Goal: Task Accomplishment & Management: Manage account settings

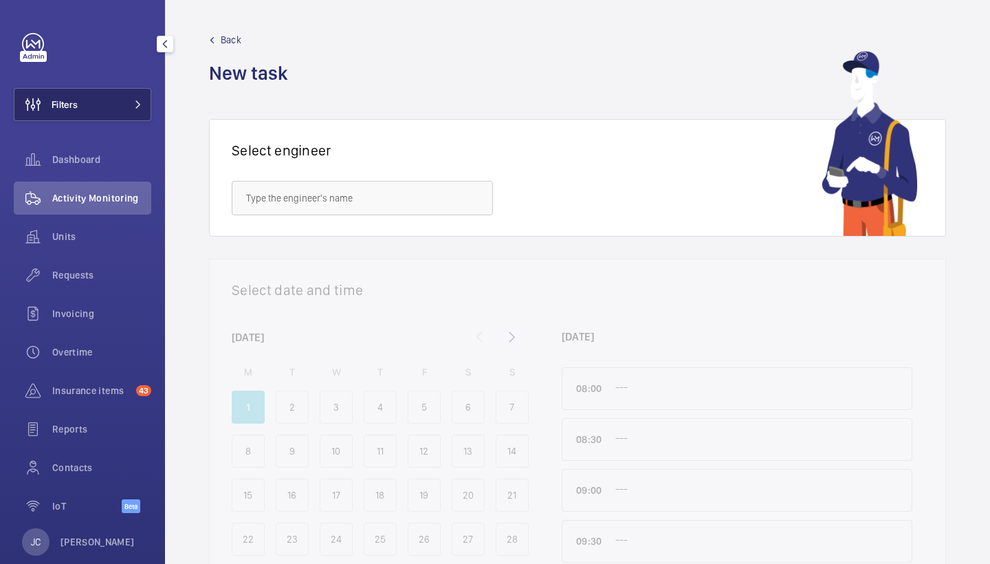
click at [134, 118] on button "Filters" at bounding box center [82, 104] width 137 height 33
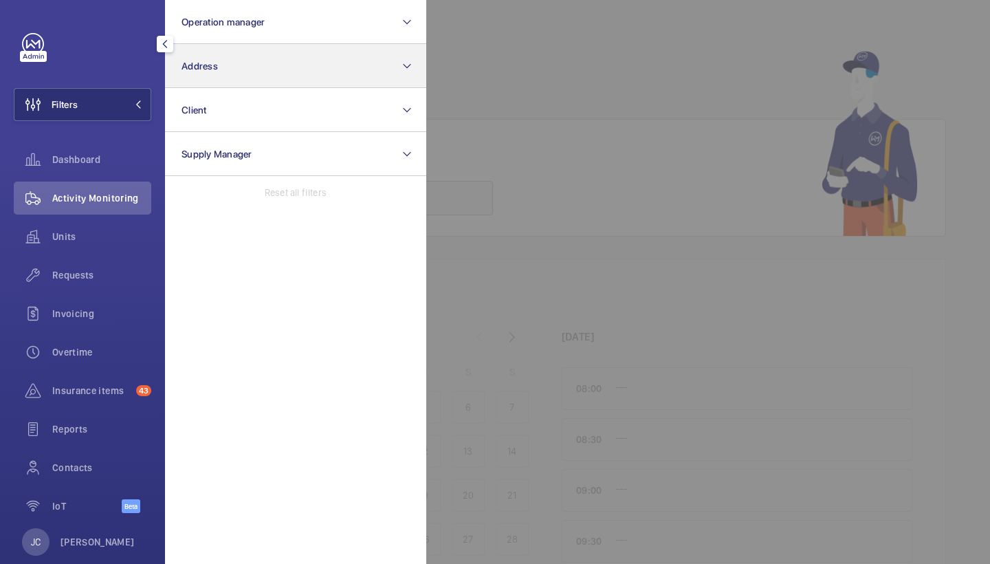
click at [221, 69] on button "Address" at bounding box center [295, 66] width 261 height 44
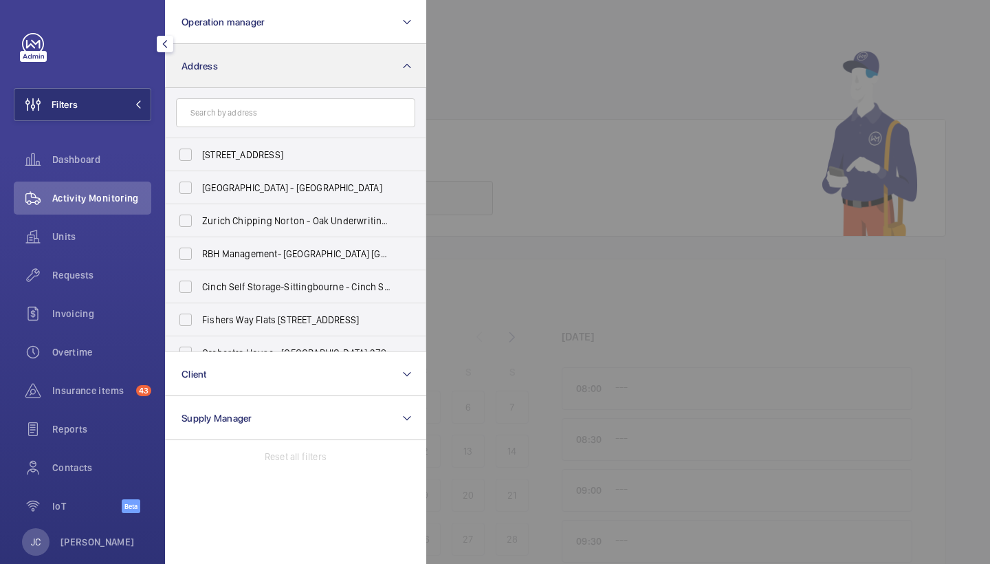
type input "r"
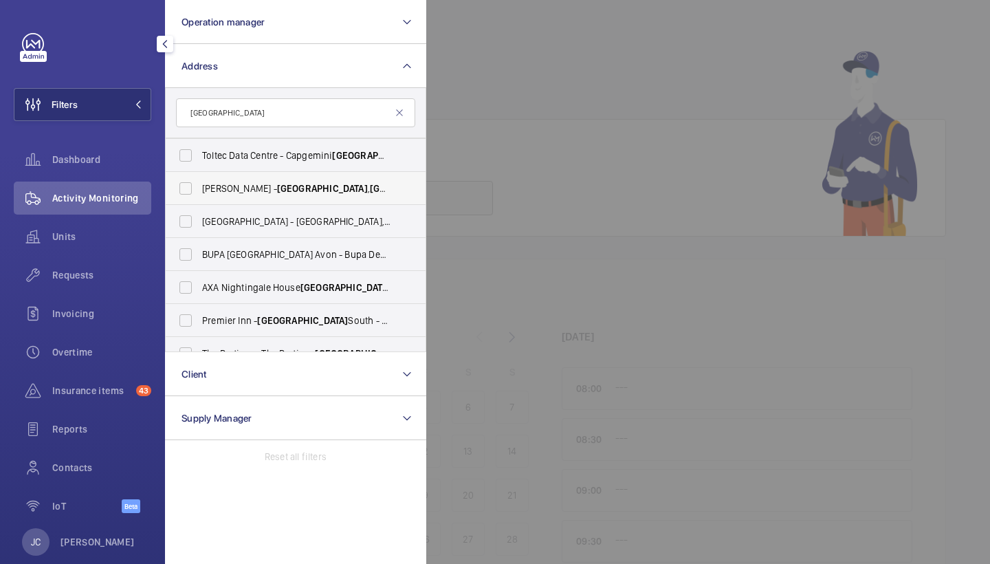
scroll to position [208, 0]
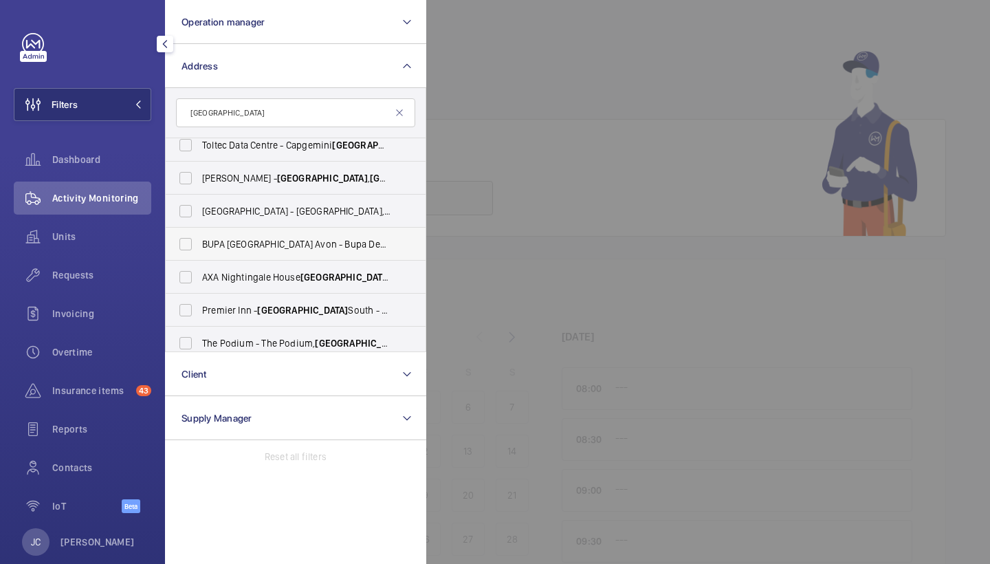
type input "[GEOGRAPHIC_DATA]"
click at [322, 251] on label "BUPA [GEOGRAPHIC_DATA] Avon - Bupa Dental Care Support [GEOGRAPHIC_DATA]" at bounding box center [285, 243] width 239 height 33
click at [199, 251] on input "BUPA [GEOGRAPHIC_DATA] Avon - Bupa Dental Care Support [GEOGRAPHIC_DATA]" at bounding box center [185, 243] width 27 height 27
checkbox input "true"
click at [89, 305] on div "Invoicing" at bounding box center [82, 313] width 137 height 33
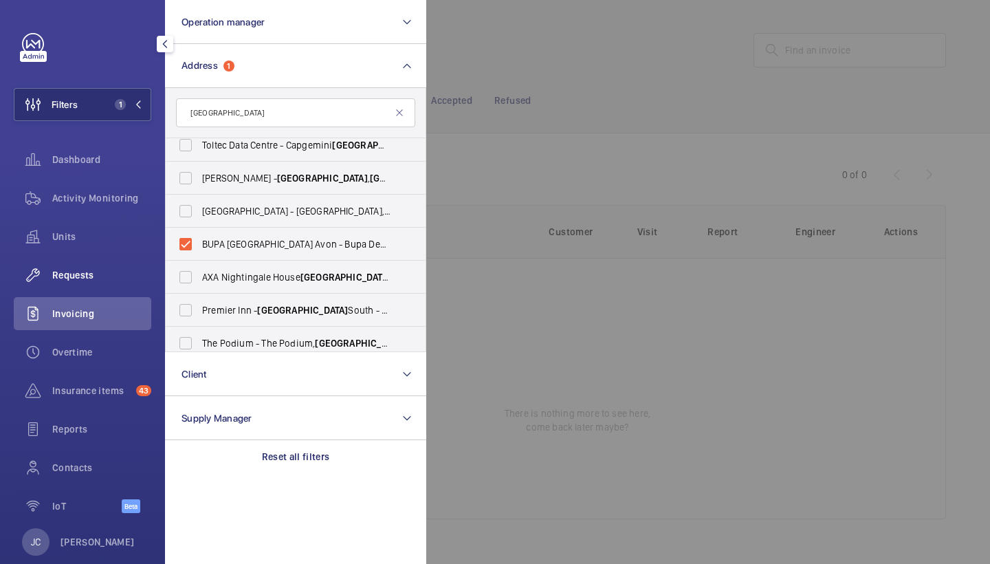
click at [105, 284] on div "Requests" at bounding box center [82, 274] width 137 height 33
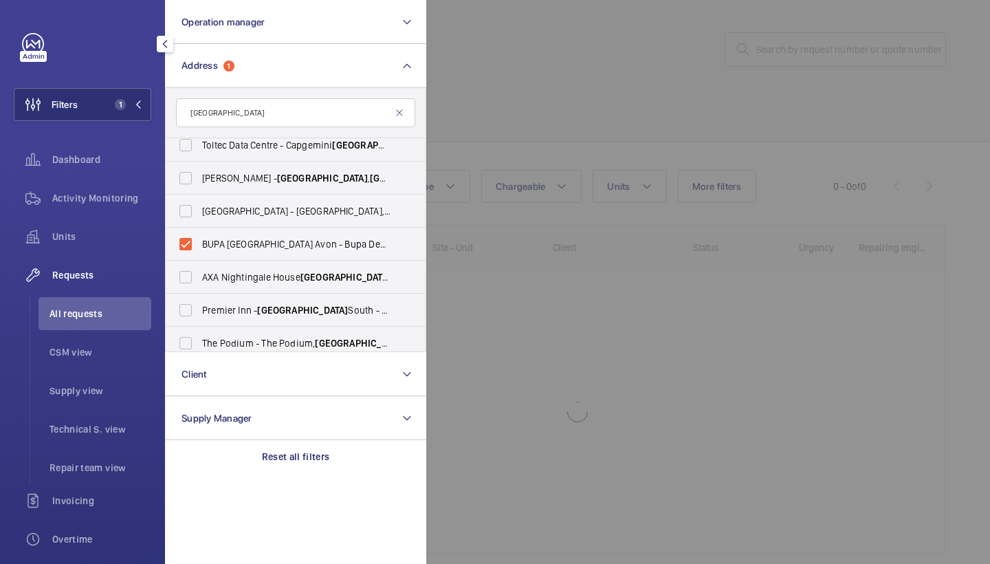
click at [673, 158] on div at bounding box center [921, 282] width 990 height 564
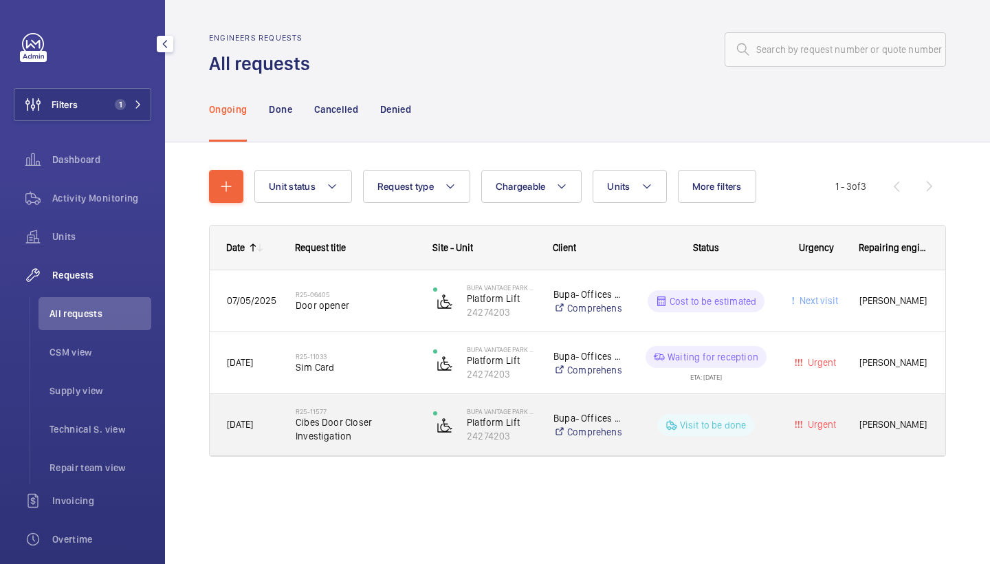
click at [377, 427] on span "Cibes Door Closer Investigation" at bounding box center [356, 428] width 120 height 27
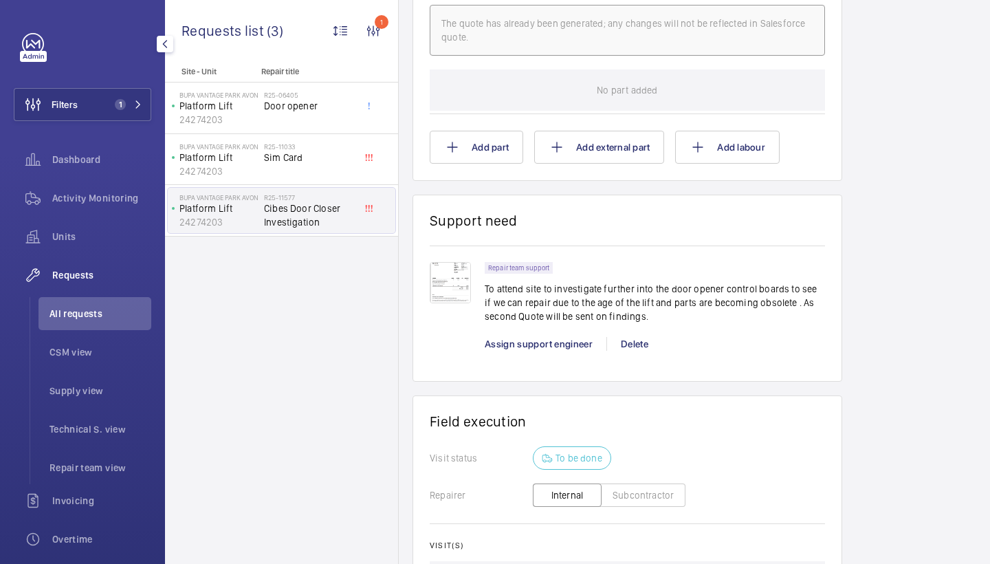
scroll to position [1066, 0]
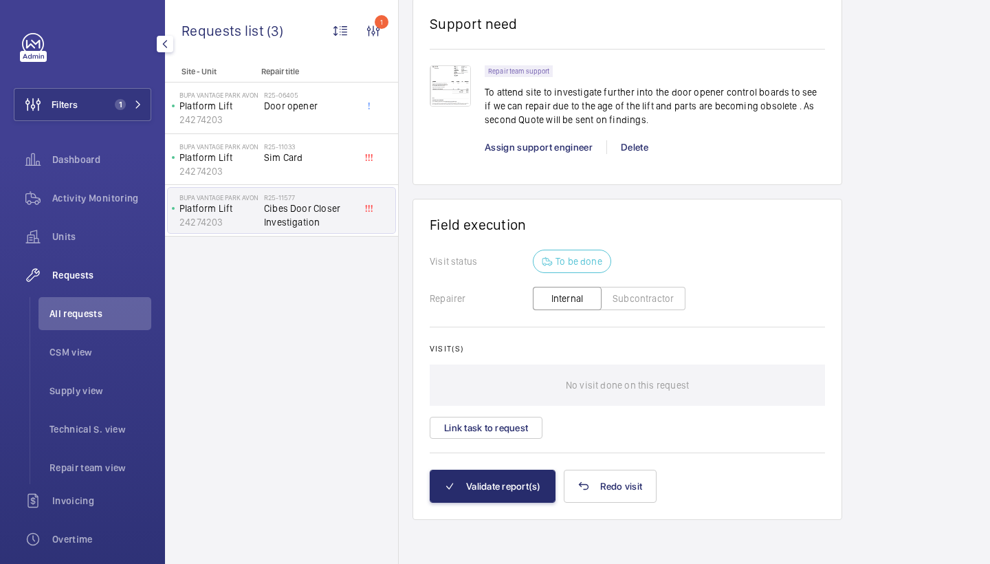
click at [441, 80] on img at bounding box center [450, 85] width 41 height 41
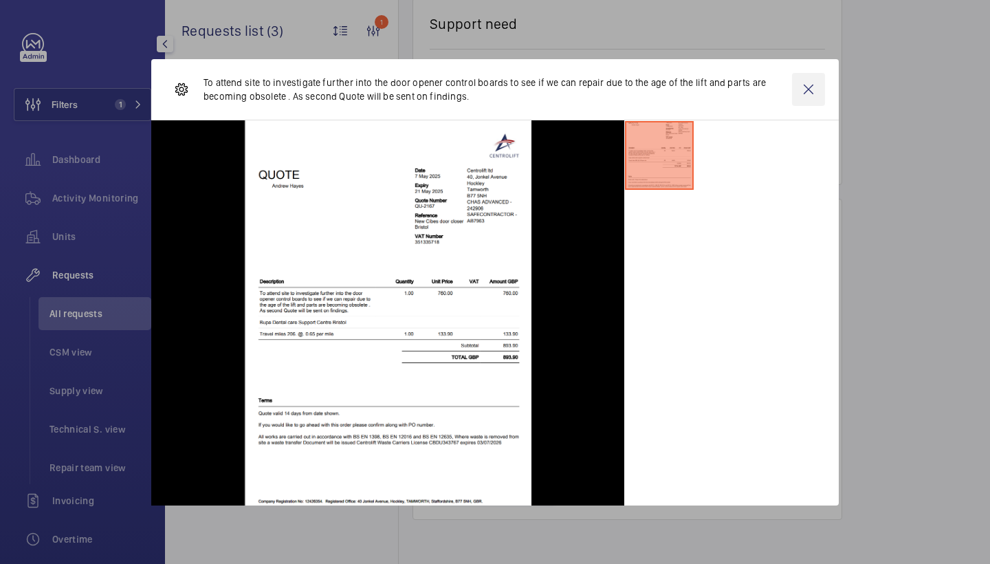
click at [800, 85] on wm-front-icon-button at bounding box center [808, 89] width 33 height 33
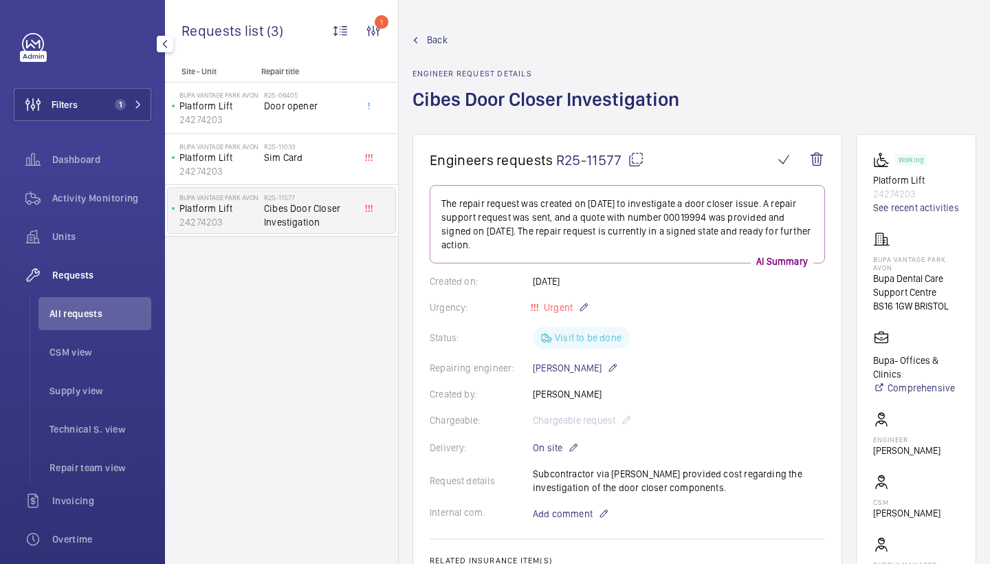
scroll to position [0, 0]
click at [638, 164] on mat-icon at bounding box center [635, 159] width 16 height 16
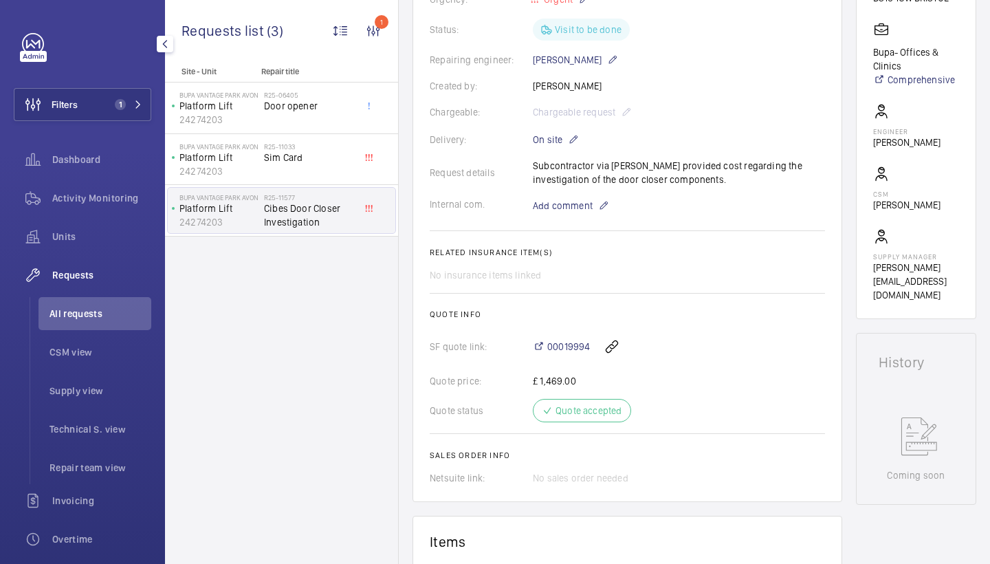
scroll to position [360, 0]
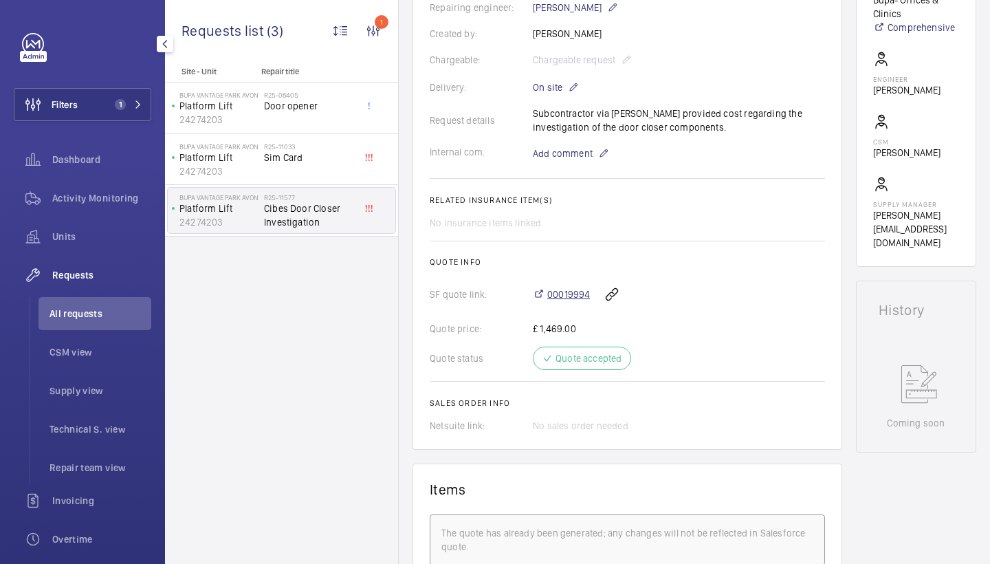
click at [569, 289] on span "00019994" at bounding box center [568, 294] width 43 height 14
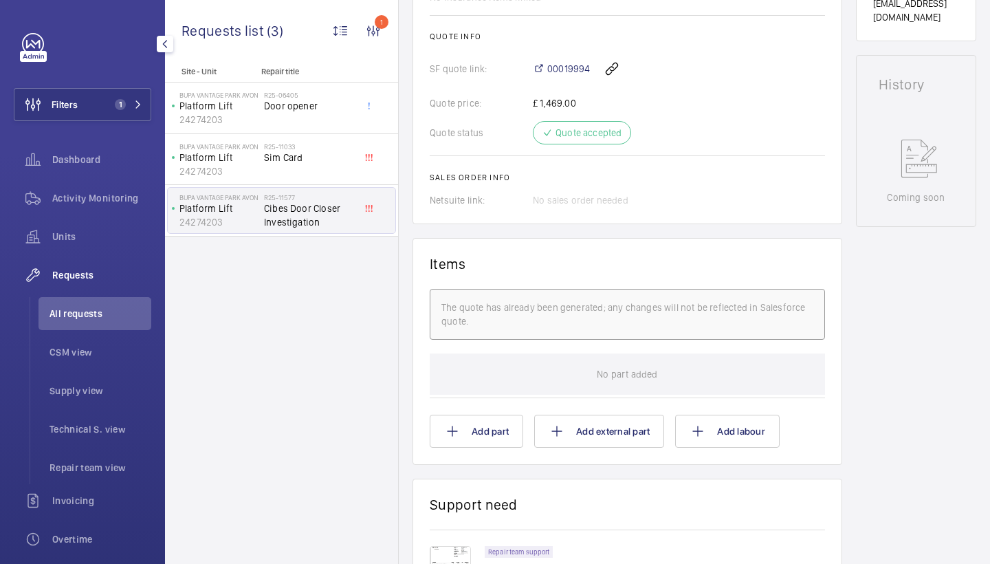
scroll to position [793, 0]
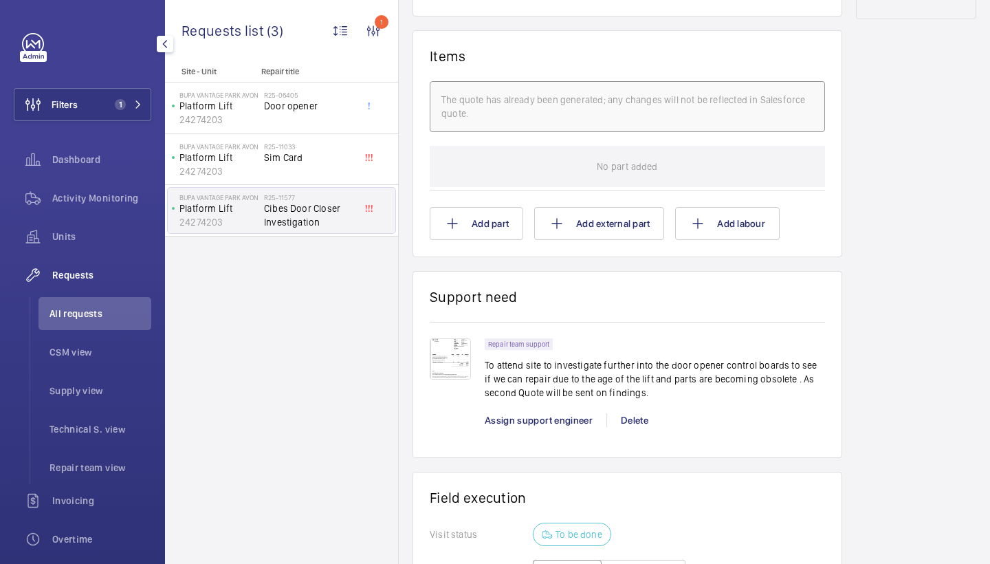
click at [443, 368] on img at bounding box center [450, 358] width 41 height 41
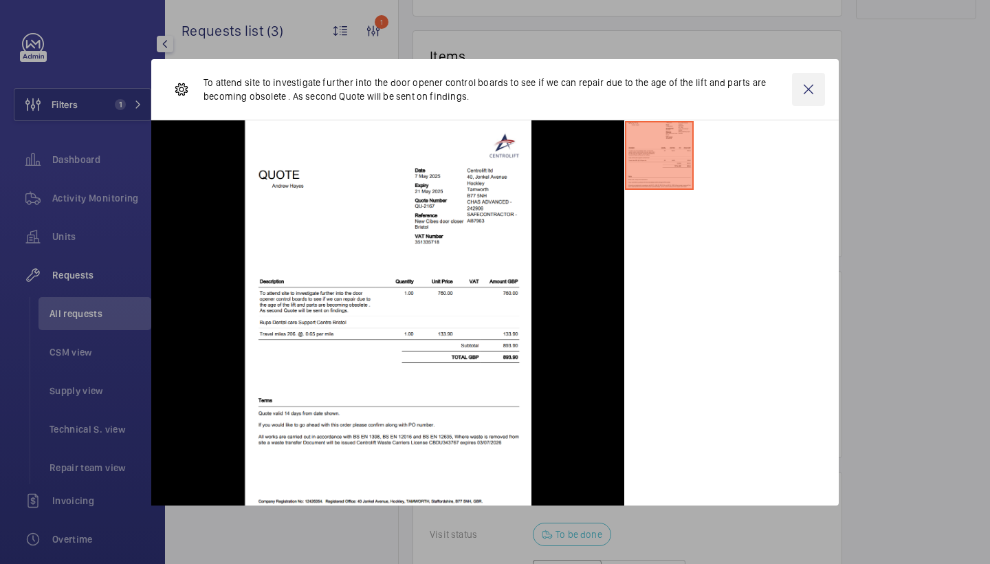
click at [812, 77] on wm-front-icon-button at bounding box center [808, 89] width 33 height 33
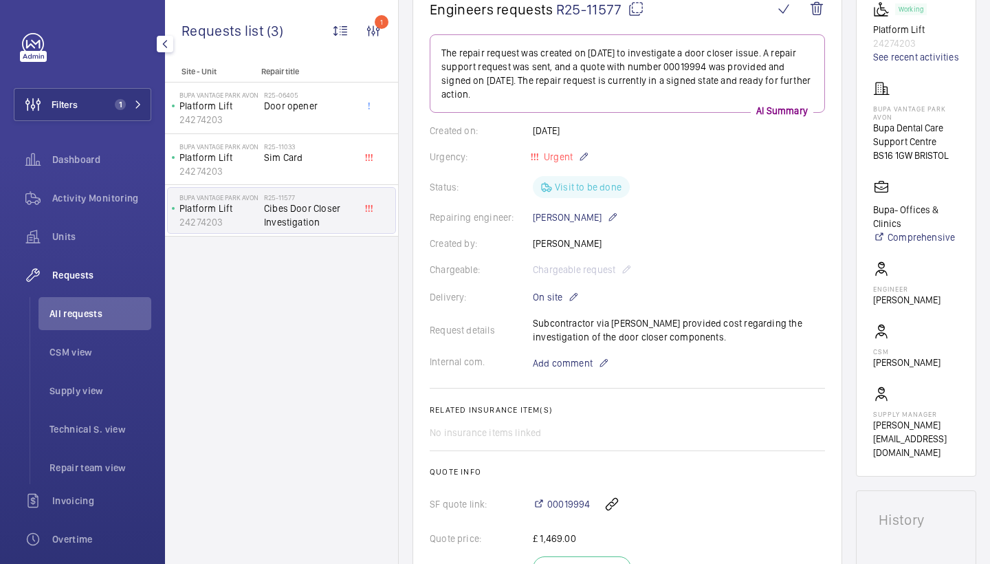
scroll to position [164, 0]
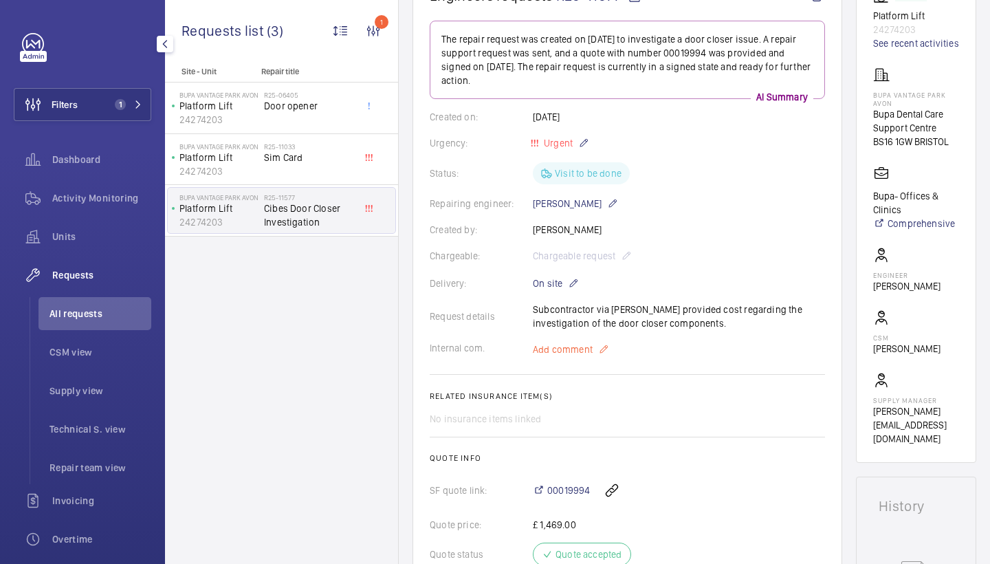
click at [553, 352] on span "Add comment" at bounding box center [563, 349] width 60 height 14
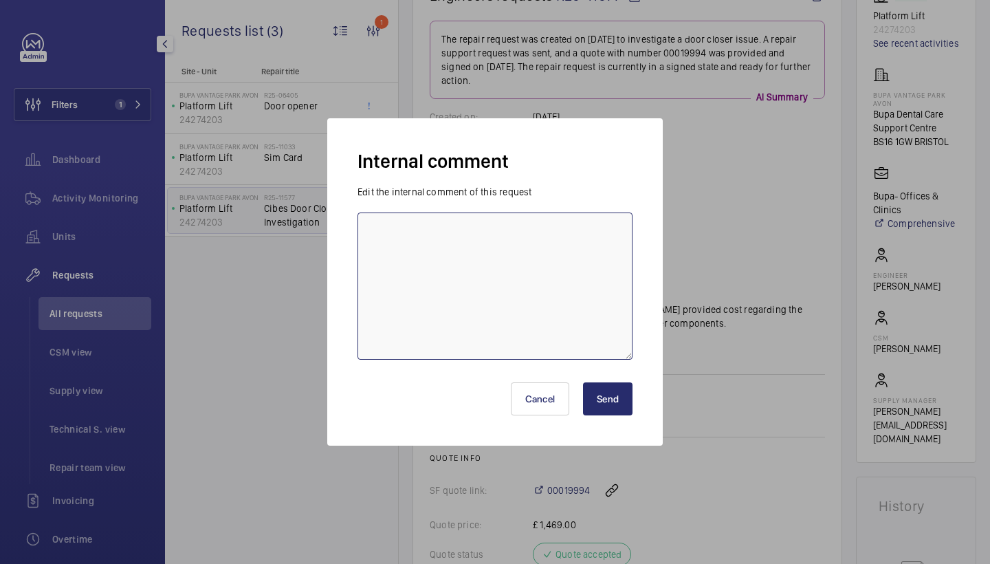
click at [476, 227] on textarea at bounding box center [494, 285] width 275 height 147
paste textarea "PO-GB-013922"
type textarea "PO-GB-013922 - sent to centro, asked for date jc [DATE]"
click at [622, 415] on div "Cancel Send" at bounding box center [494, 393] width 275 height 66
click at [617, 411] on button "Send" at bounding box center [607, 398] width 49 height 33
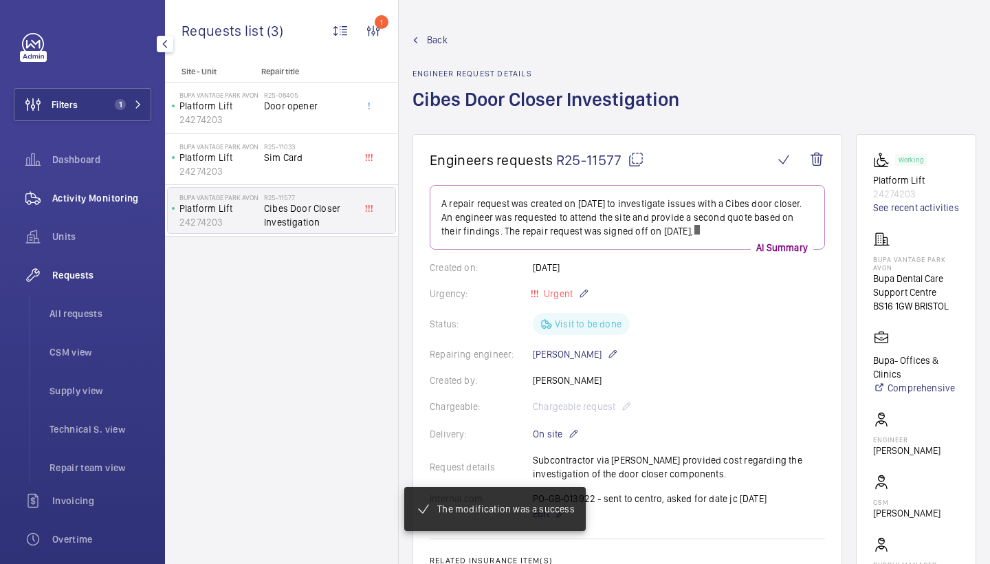
scroll to position [0, 0]
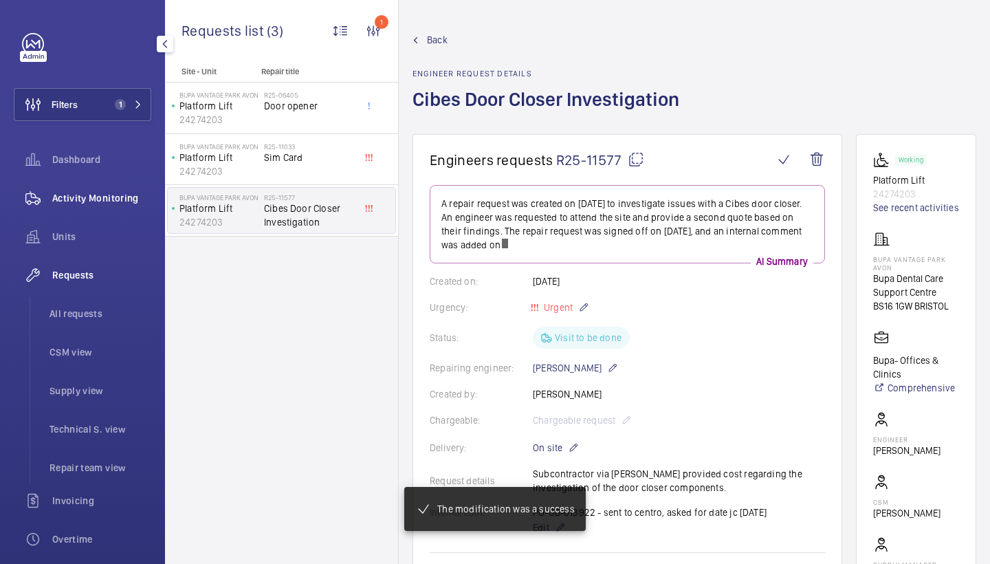
click at [140, 207] on div "Activity Monitoring" at bounding box center [82, 197] width 137 height 33
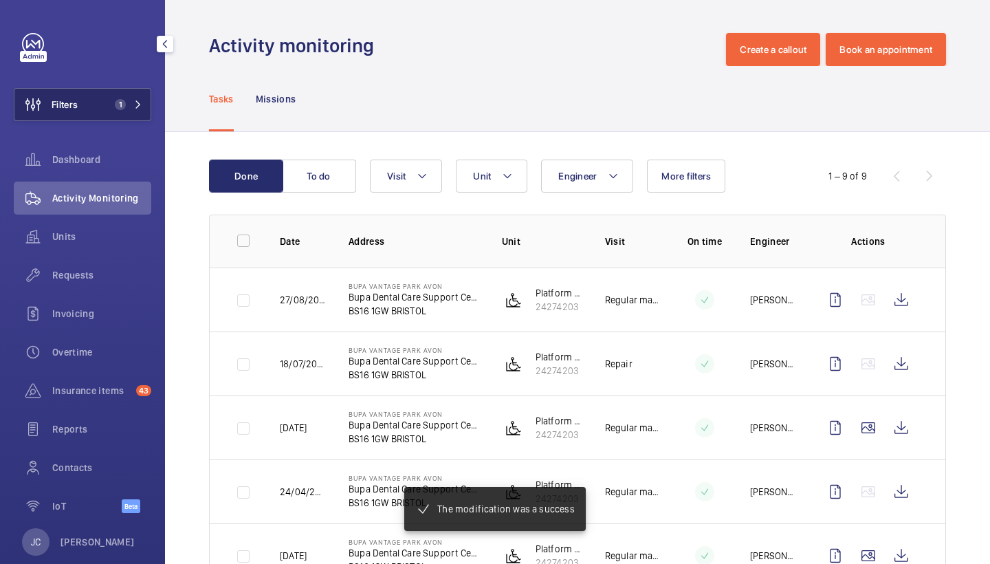
click at [111, 108] on span "1" at bounding box center [117, 104] width 16 height 11
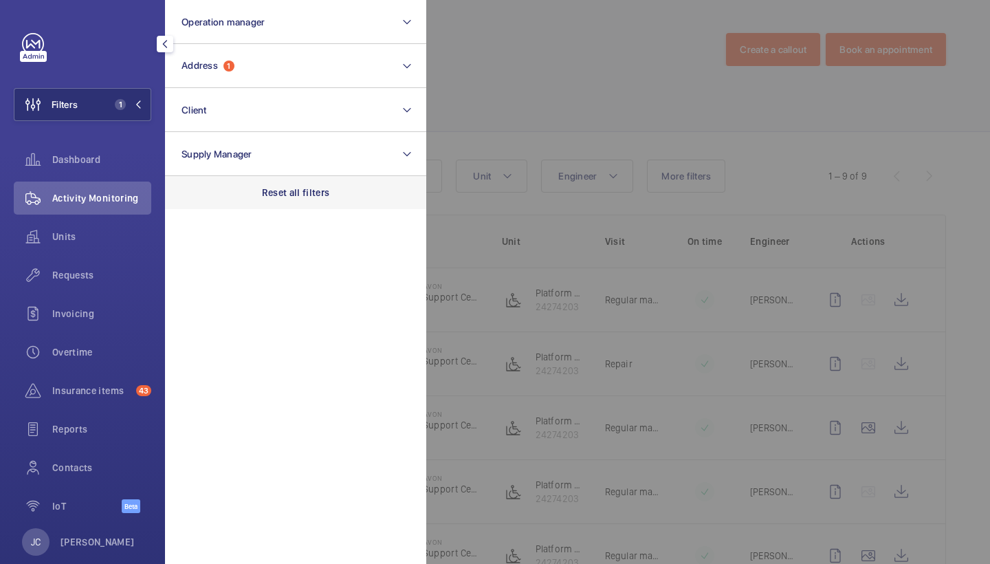
click at [307, 201] on div "Reset all filters" at bounding box center [295, 192] width 261 height 33
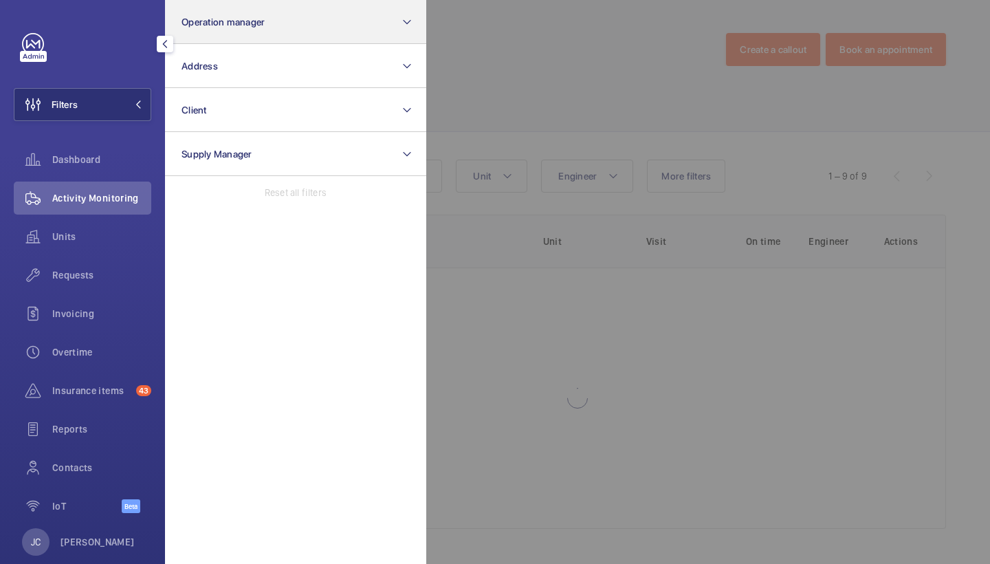
click at [277, 38] on button "Operation manager" at bounding box center [295, 22] width 261 height 44
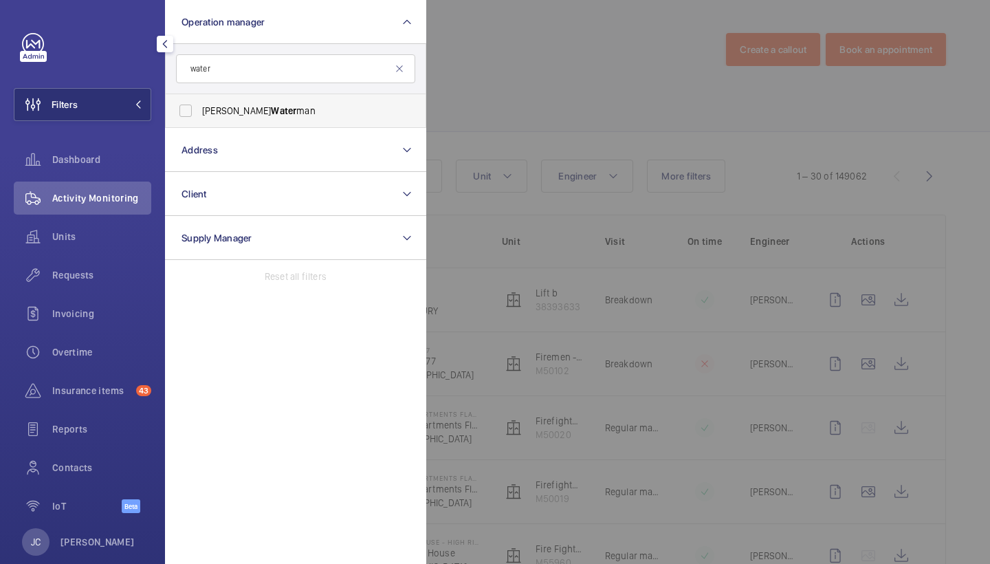
type input "water"
click at [272, 122] on label "Alex Water man" at bounding box center [285, 110] width 239 height 33
click at [199, 122] on input "Alex Water man" at bounding box center [185, 110] width 27 height 27
checkbox input "true"
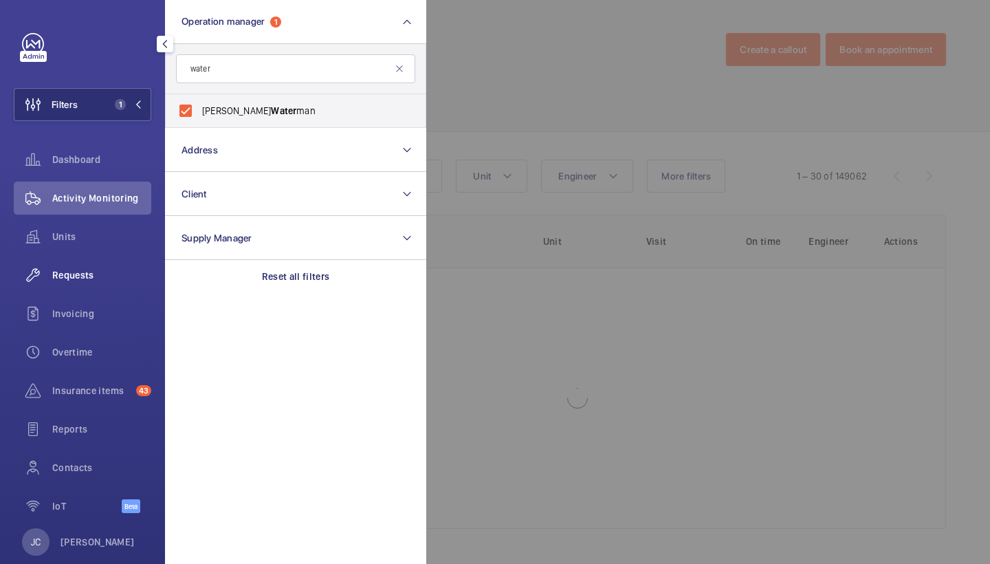
click at [65, 278] on span "Requests" at bounding box center [101, 275] width 99 height 14
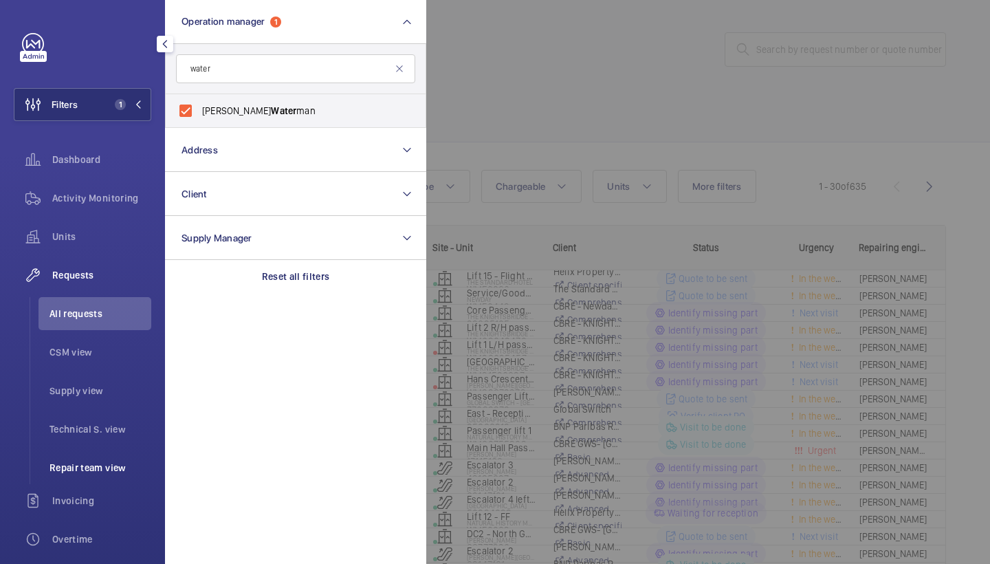
click at [93, 458] on li "Repair team view" at bounding box center [94, 467] width 113 height 33
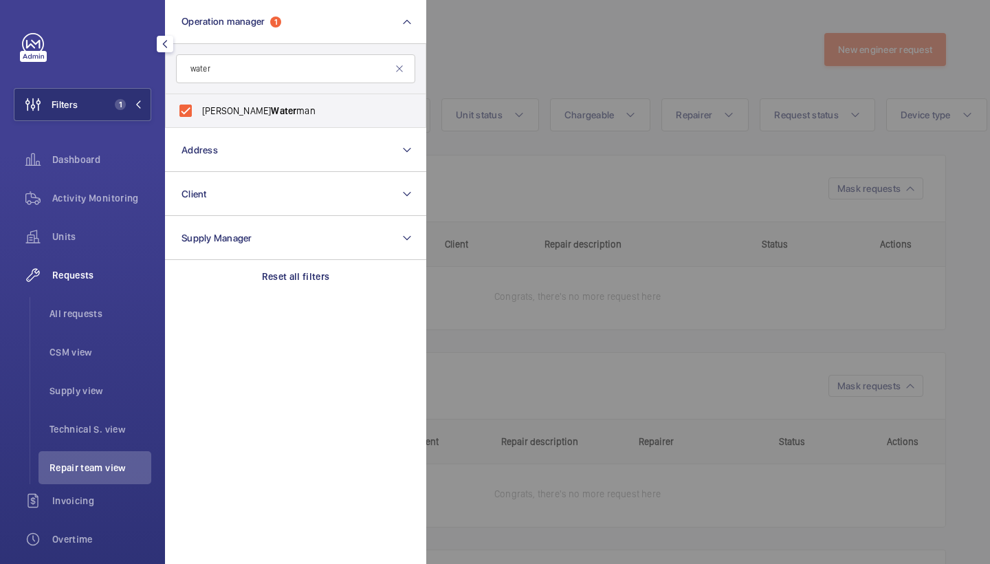
click at [500, 183] on div at bounding box center [921, 282] width 990 height 564
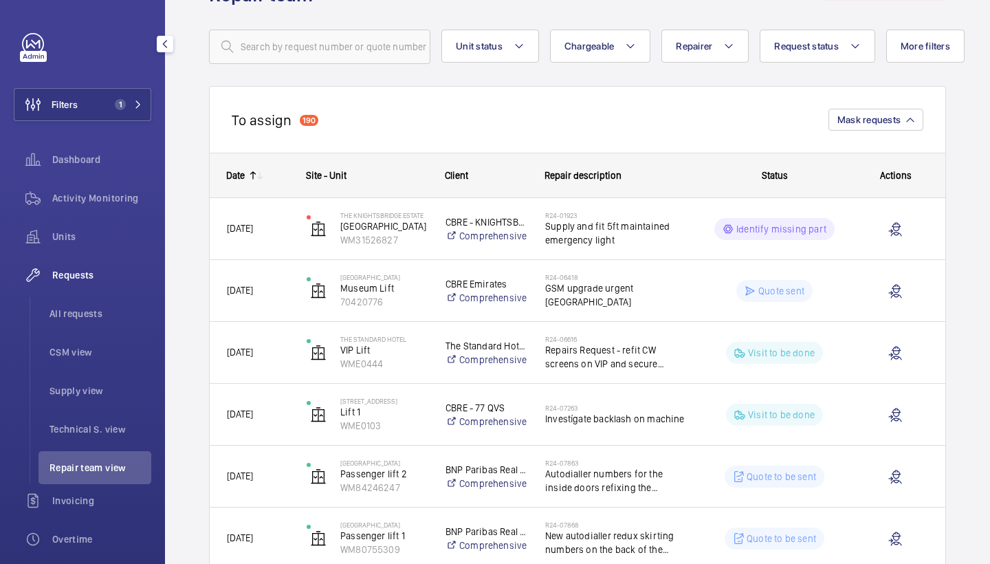
scroll to position [67, 0]
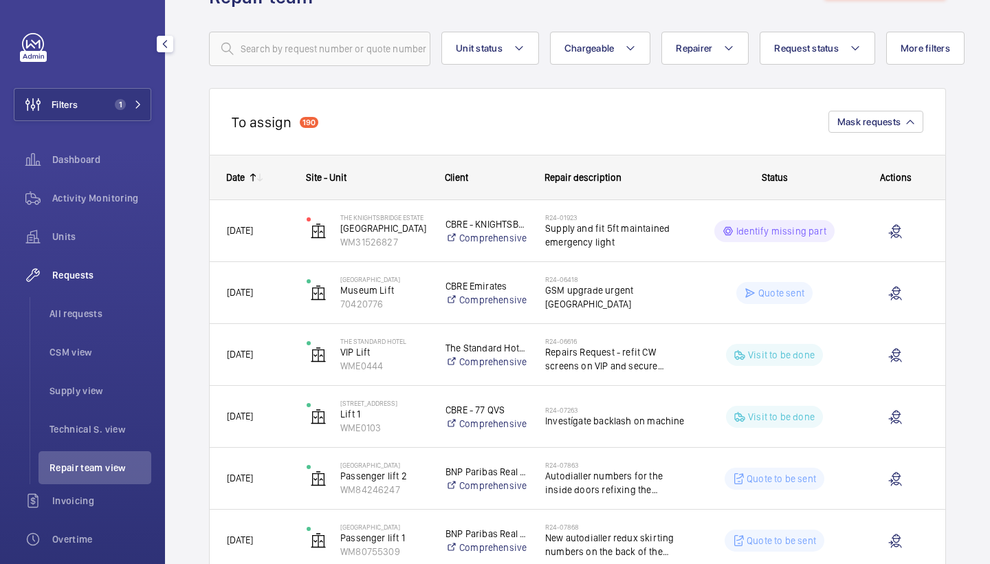
click at [820, 27] on wm-front-routed-filters "Unit status Chargeable Repairer Request status More filters Device type Reset a…" at bounding box center [577, 38] width 737 height 56
click at [813, 36] on button "Request status" at bounding box center [816, 48] width 115 height 33
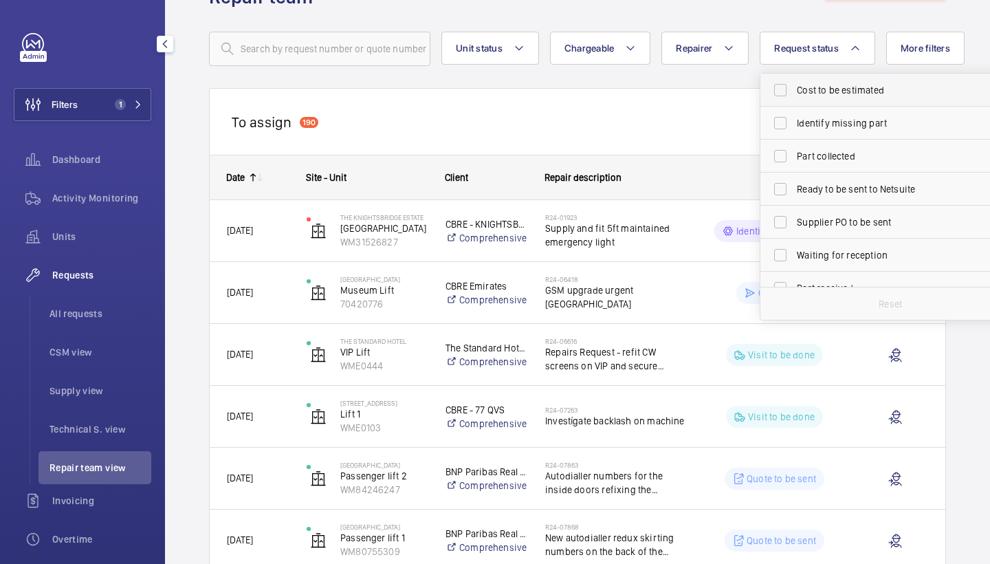
click at [829, 92] on span "Cost to be estimated" at bounding box center [890, 90] width 189 height 14
click at [794, 92] on input "Cost to be estimated" at bounding box center [779, 89] width 27 height 27
checkbox input "true"
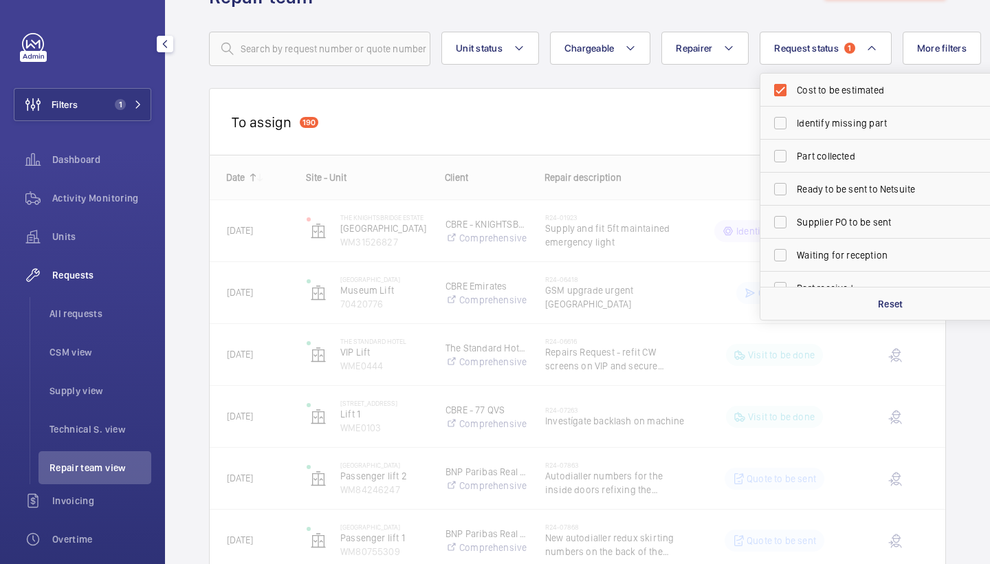
click at [706, 118] on div "To assign 190 Mask requests" at bounding box center [577, 121] width 737 height 67
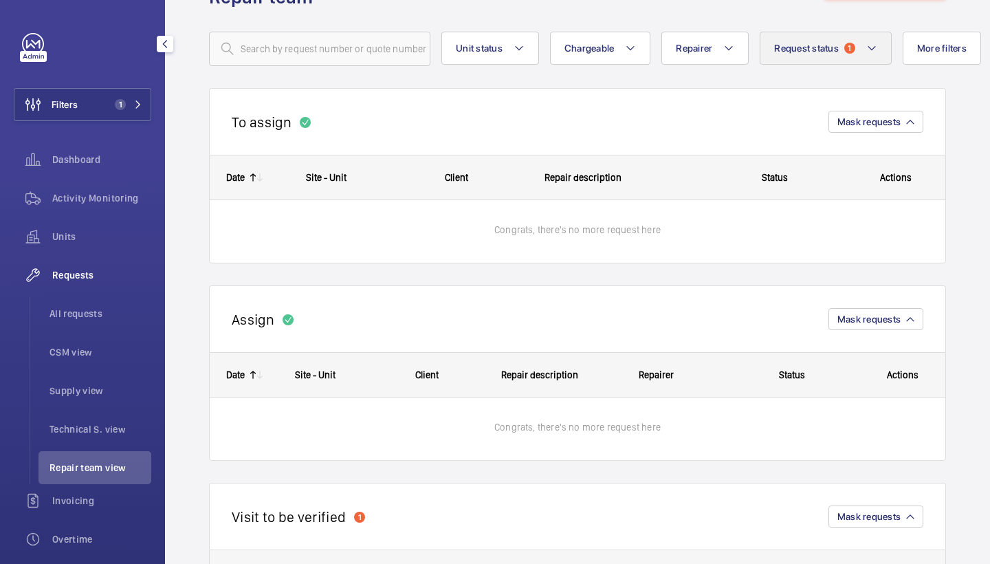
click at [808, 47] on span "Request status" at bounding box center [806, 48] width 65 height 11
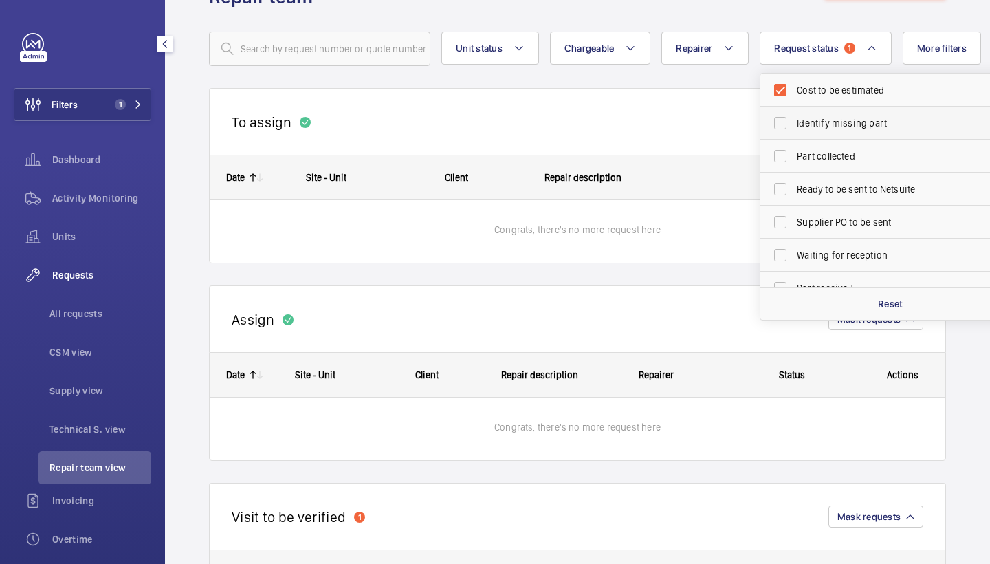
click at [840, 118] on span "Identify missing part" at bounding box center [890, 123] width 189 height 14
click at [794, 118] on input "Identify missing part" at bounding box center [779, 122] width 27 height 27
checkbox input "true"
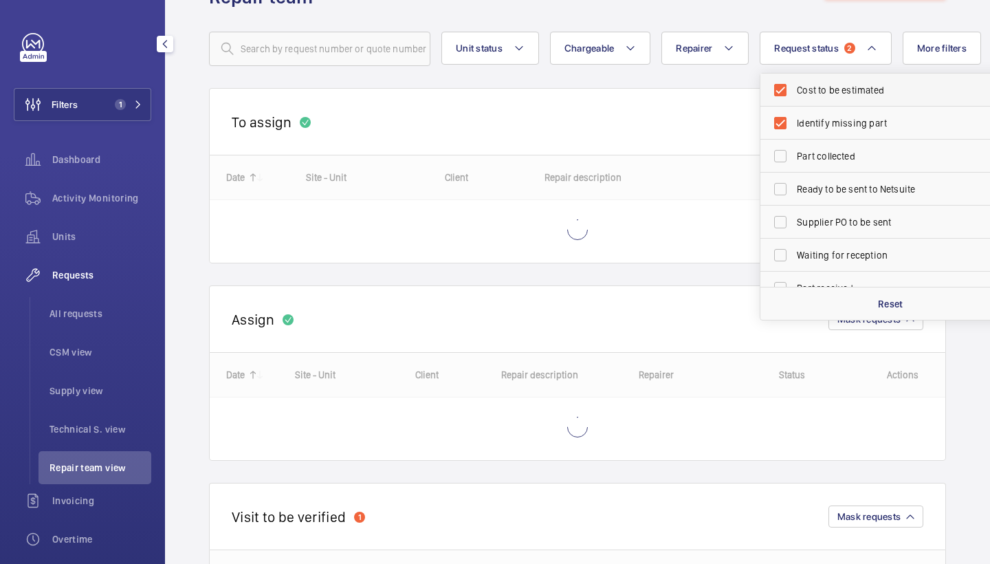
click at [840, 96] on span "Cost to be estimated" at bounding box center [890, 90] width 189 height 14
click at [794, 96] on input "Cost to be estimated" at bounding box center [779, 89] width 27 height 27
checkbox input "false"
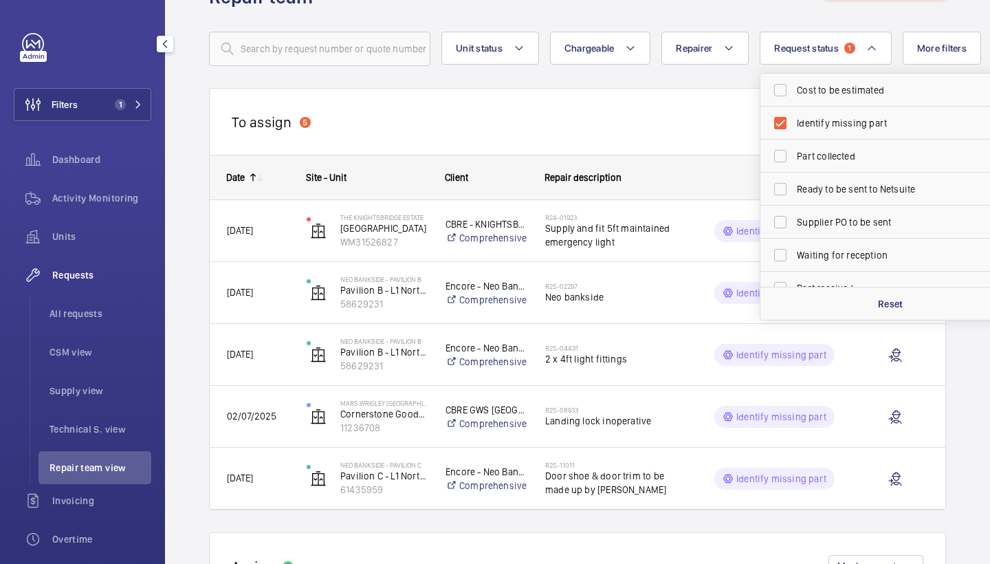
click at [723, 104] on div "To assign 5 Mask requests" at bounding box center [577, 121] width 737 height 67
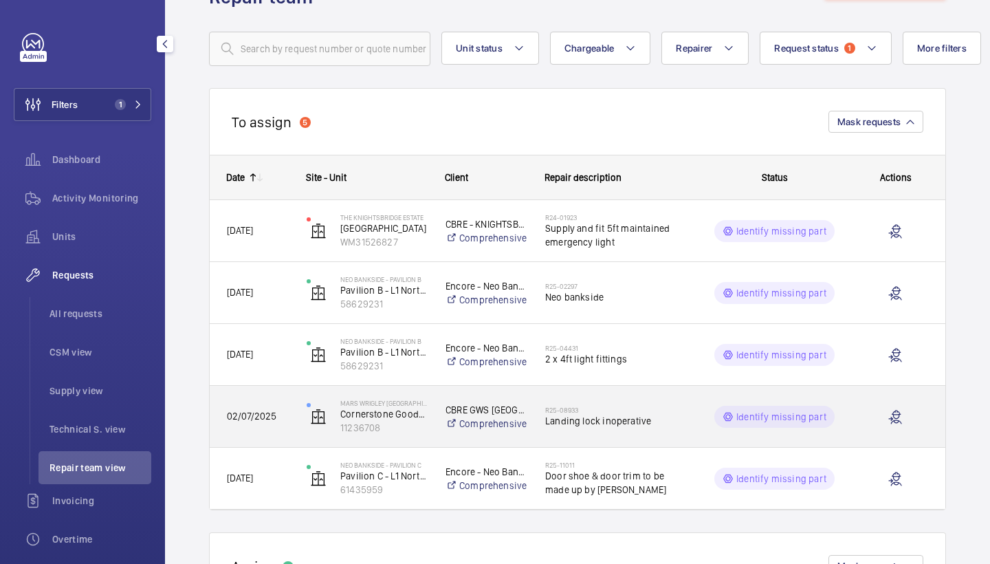
click at [634, 423] on span "Landing lock inoperative" at bounding box center [615, 421] width 141 height 14
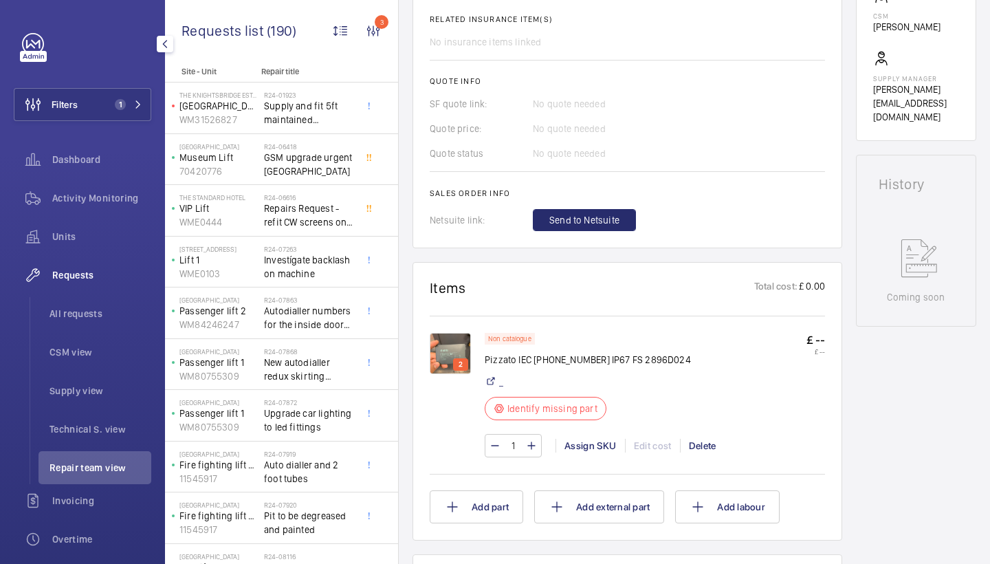
scroll to position [575, 0]
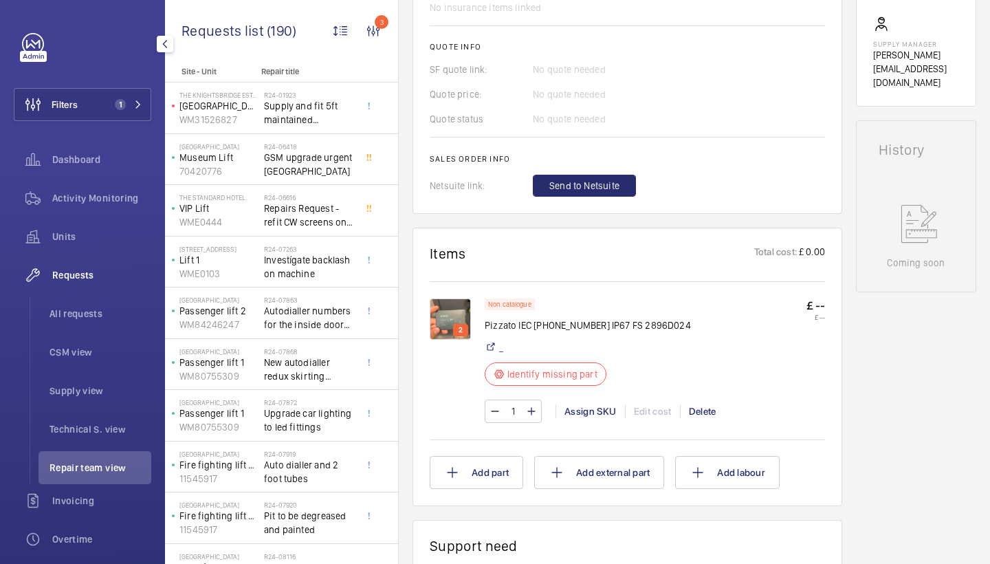
click at [450, 310] on img at bounding box center [450, 318] width 41 height 41
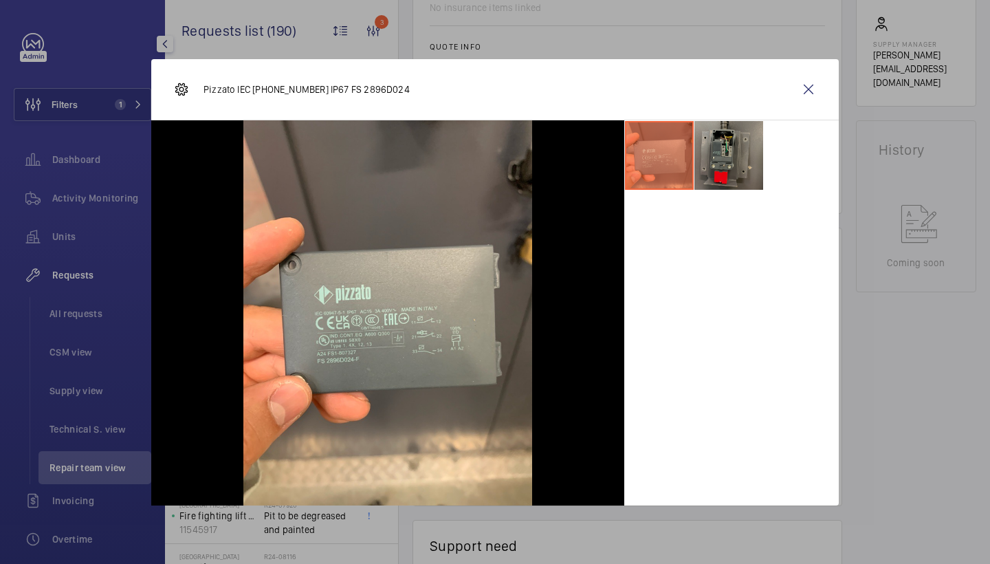
click at [715, 173] on li at bounding box center [728, 155] width 69 height 69
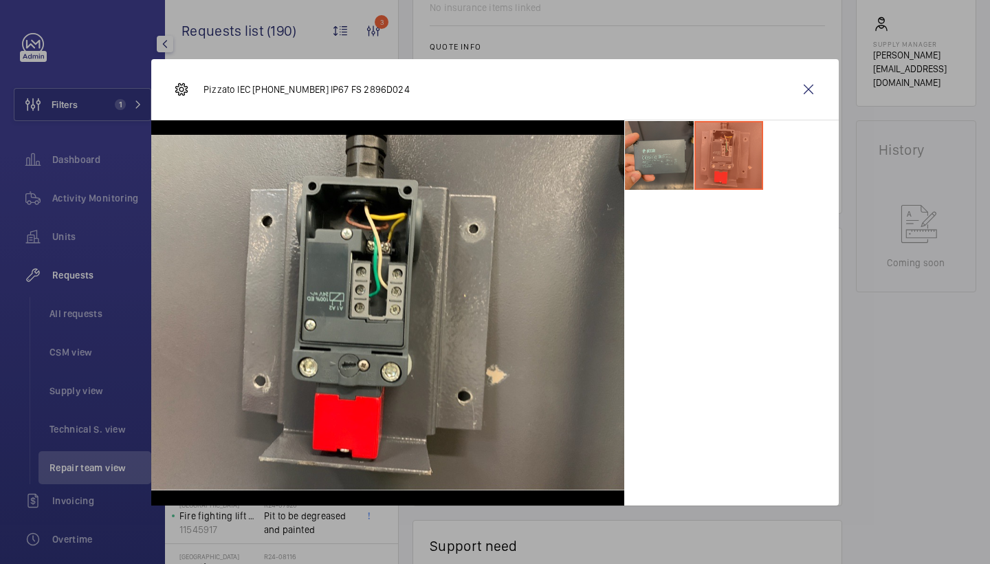
click at [675, 161] on li at bounding box center [659, 155] width 69 height 69
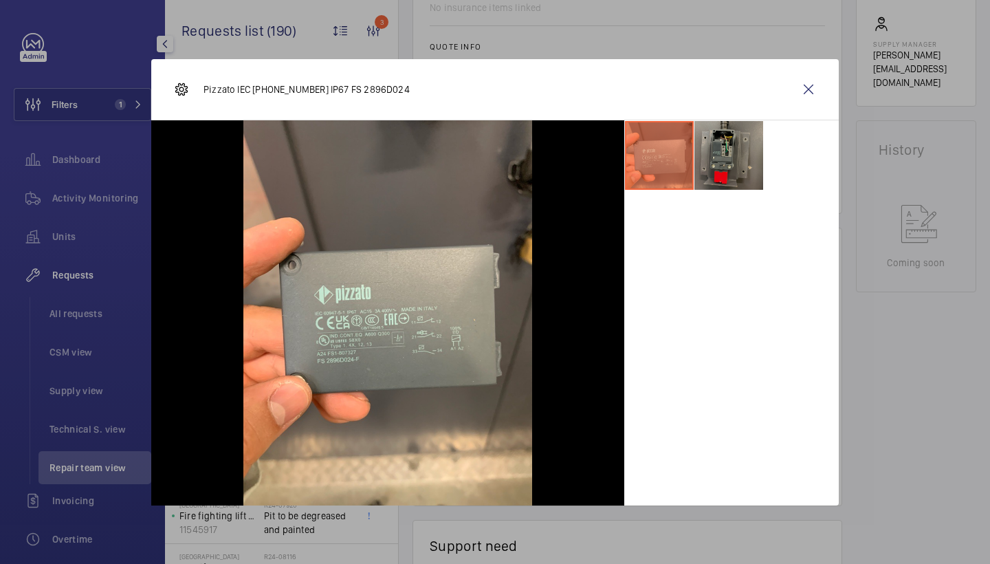
click at [700, 183] on li at bounding box center [728, 155] width 69 height 69
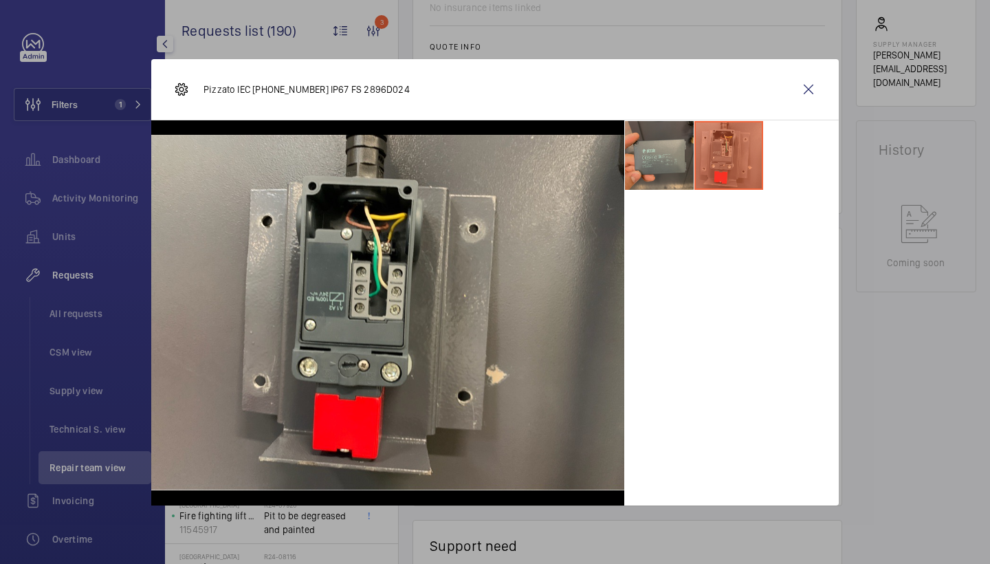
click at [689, 154] on li at bounding box center [659, 155] width 69 height 69
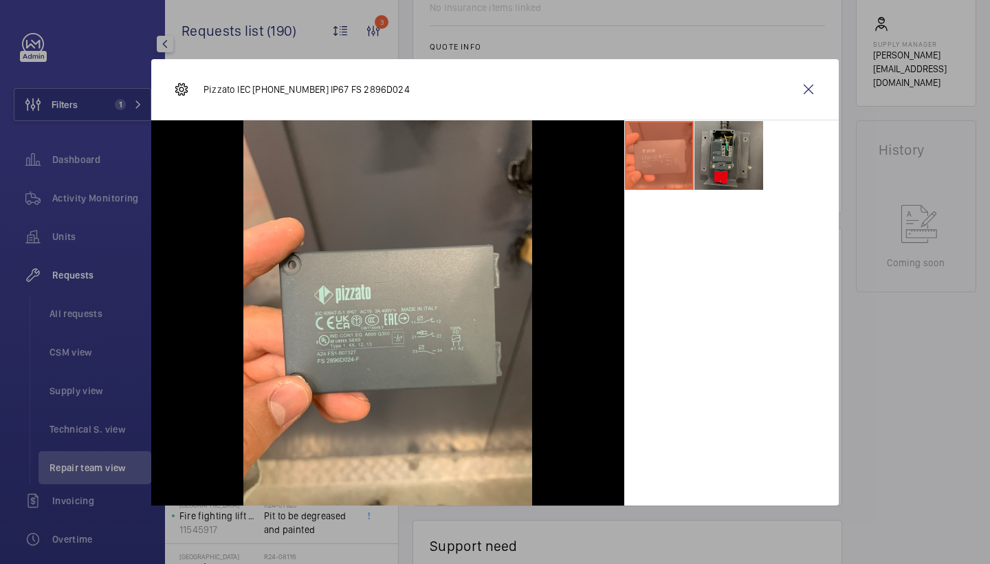
click at [720, 140] on li at bounding box center [728, 155] width 69 height 69
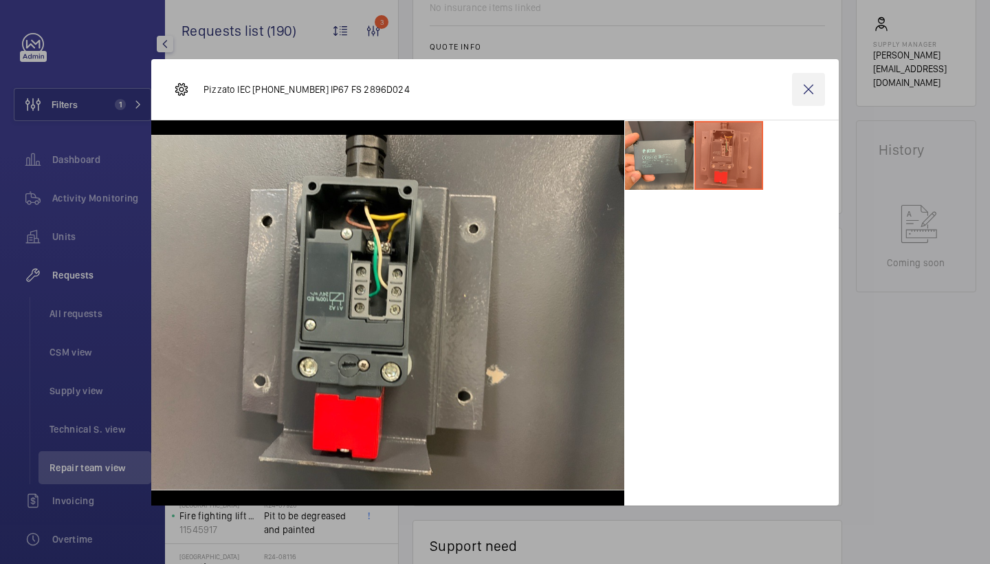
click at [812, 86] on wm-front-icon-button at bounding box center [808, 89] width 33 height 33
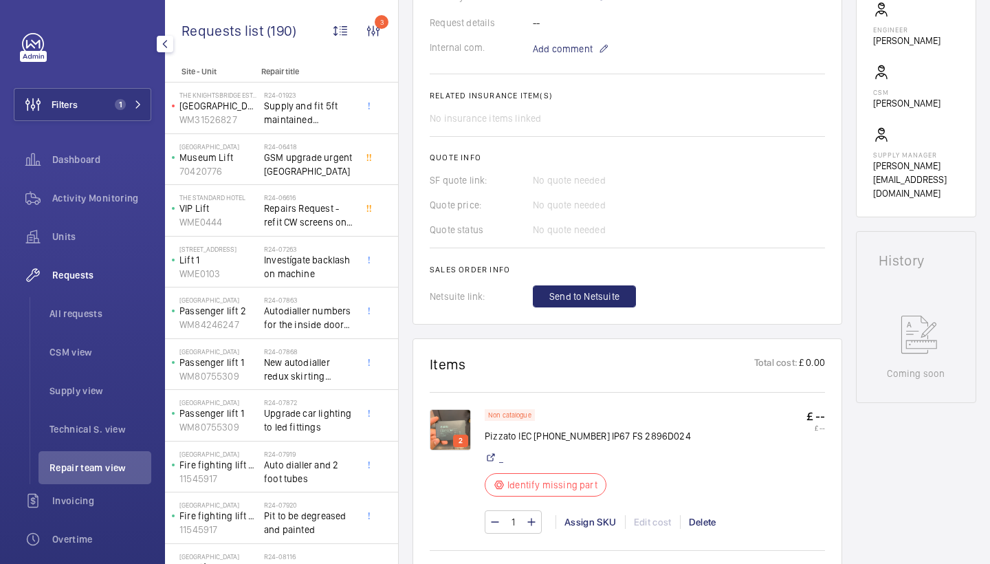
scroll to position [566, 0]
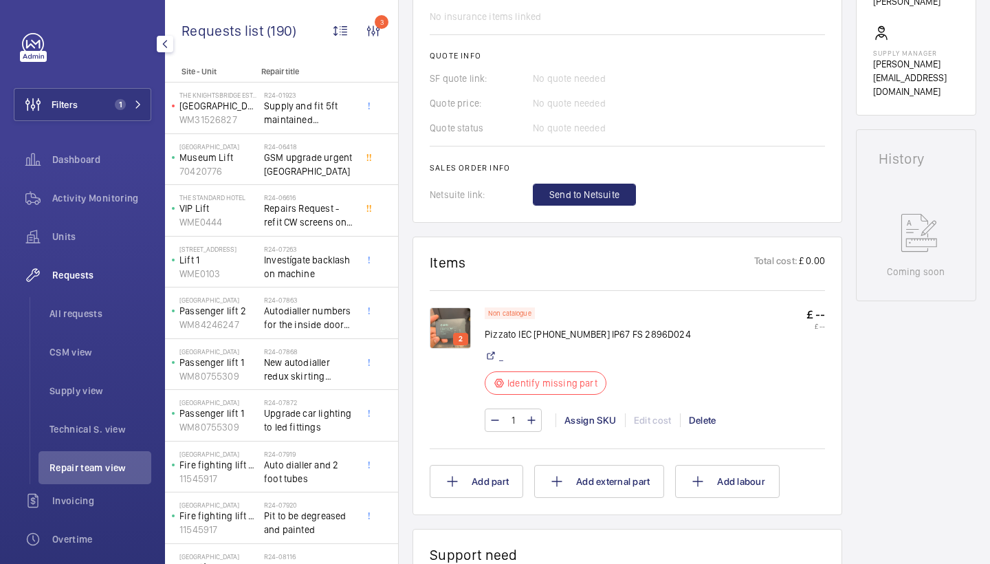
click at [454, 312] on img at bounding box center [450, 327] width 41 height 41
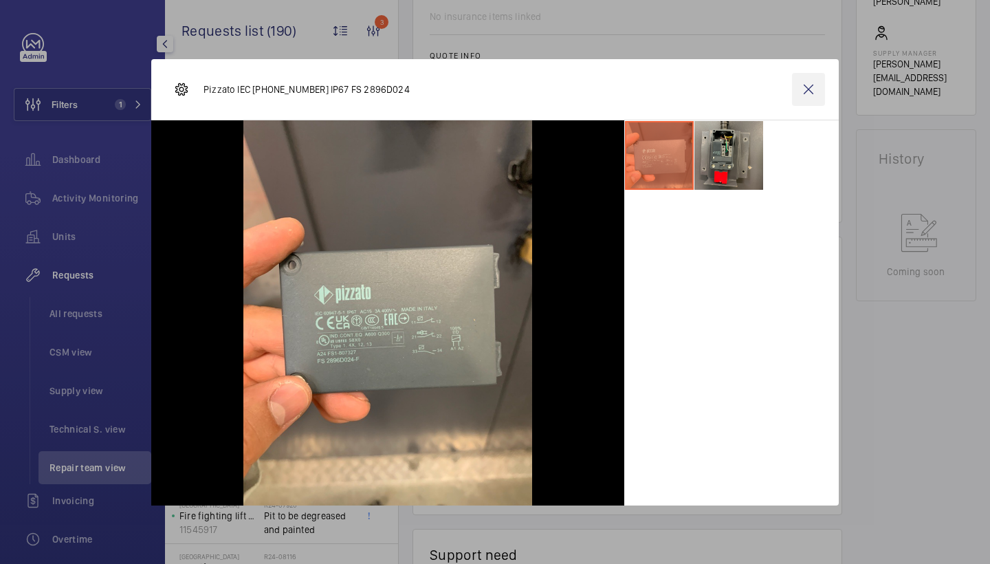
click at [805, 84] on wm-front-icon-button at bounding box center [808, 89] width 33 height 33
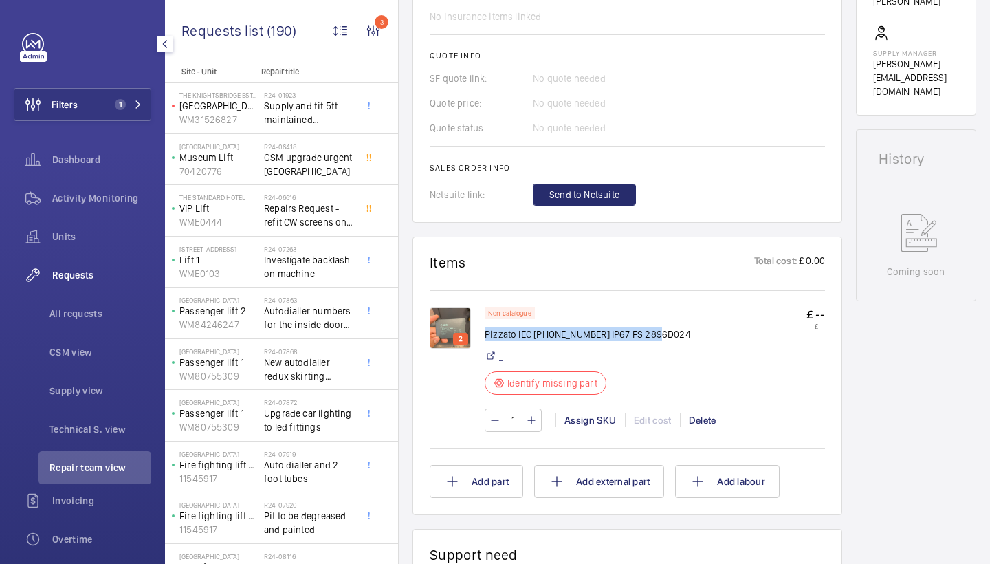
drag, startPoint x: 486, startPoint y: 333, endPoint x: 667, endPoint y: 339, distance: 180.8
click at [667, 339] on div "Non catalogue Pizzato IEC [PHONE_NUMBER] IP67 FS 2896D024 _ Identify missing pa…" at bounding box center [654, 355] width 340 height 96
copy p "Pizzato IEC [PHONE_NUMBER] IP67 FS 2896D024"
click at [475, 324] on div "2" at bounding box center [457, 369] width 55 height 124
click at [463, 324] on img at bounding box center [450, 327] width 41 height 41
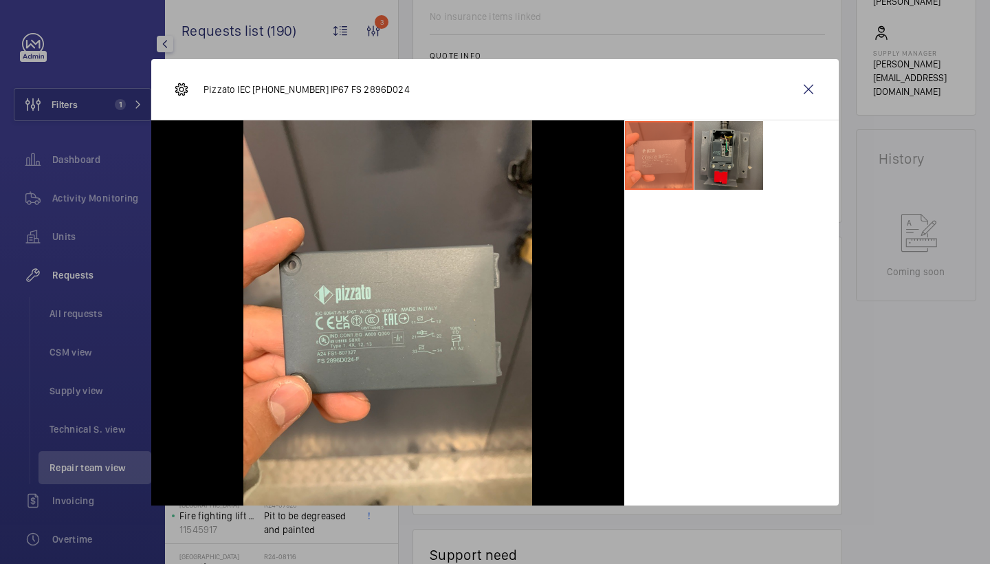
click at [744, 146] on li at bounding box center [728, 155] width 69 height 69
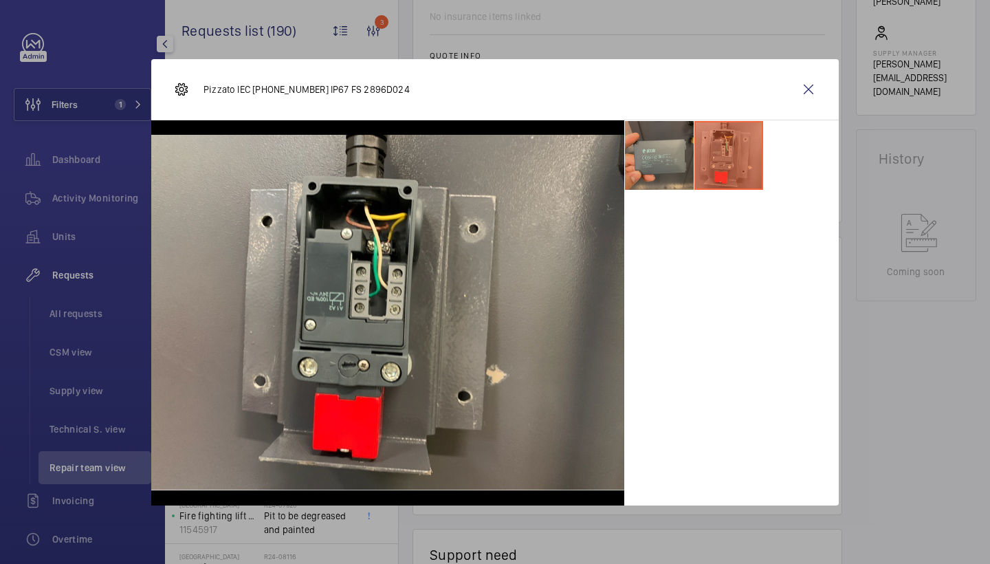
click at [669, 177] on li at bounding box center [659, 155] width 69 height 69
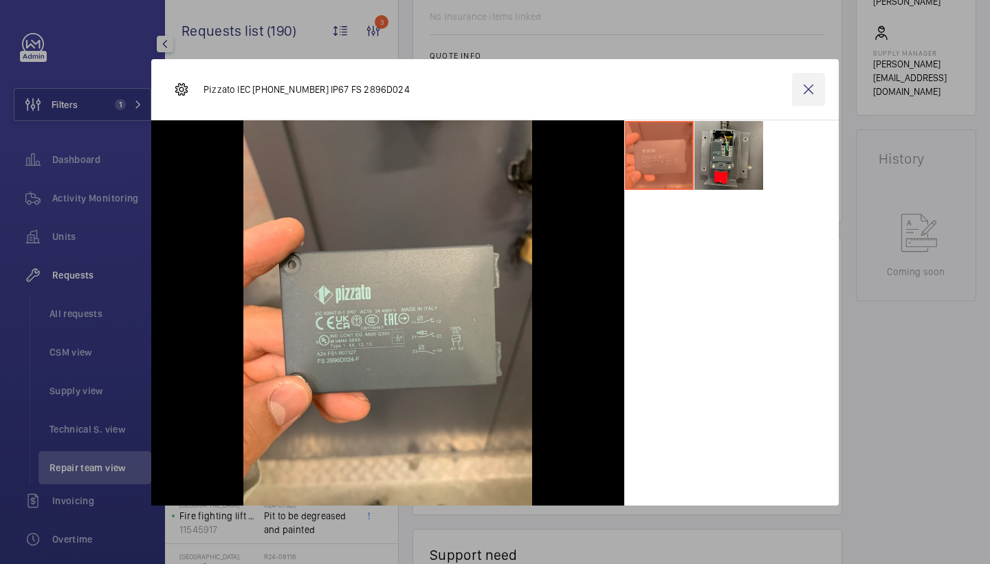
click at [805, 92] on wm-front-icon-button at bounding box center [808, 89] width 33 height 33
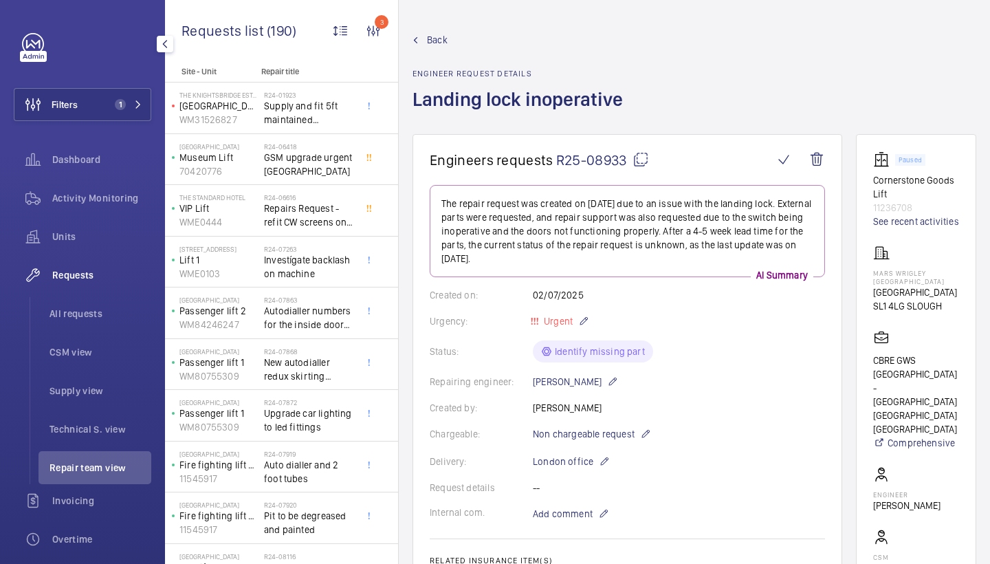
scroll to position [0, 0]
click at [637, 153] on mat-icon at bounding box center [640, 159] width 16 height 16
click at [437, 42] on span "Back" at bounding box center [437, 40] width 21 height 14
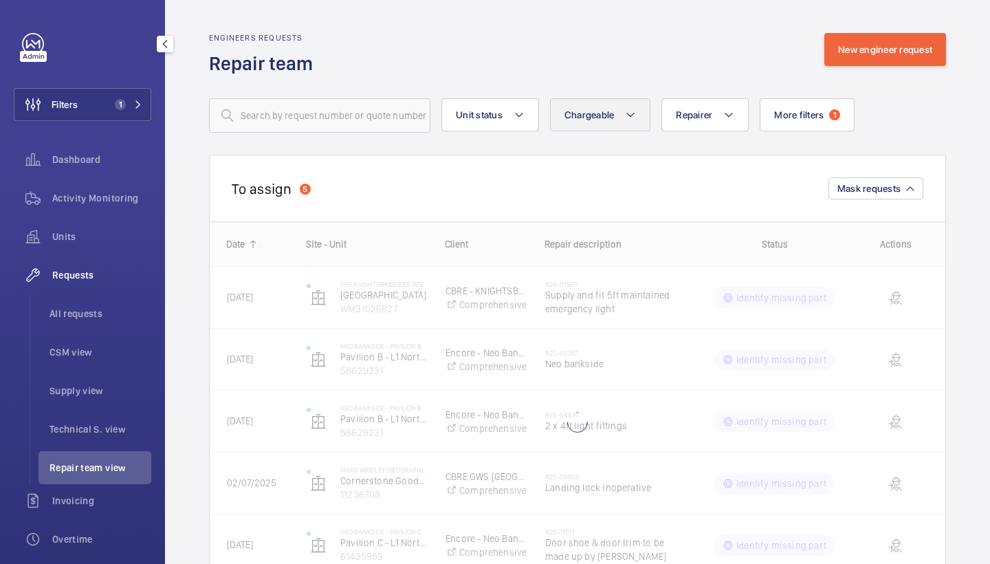
click at [561, 126] on button "Chargeable" at bounding box center [600, 114] width 101 height 33
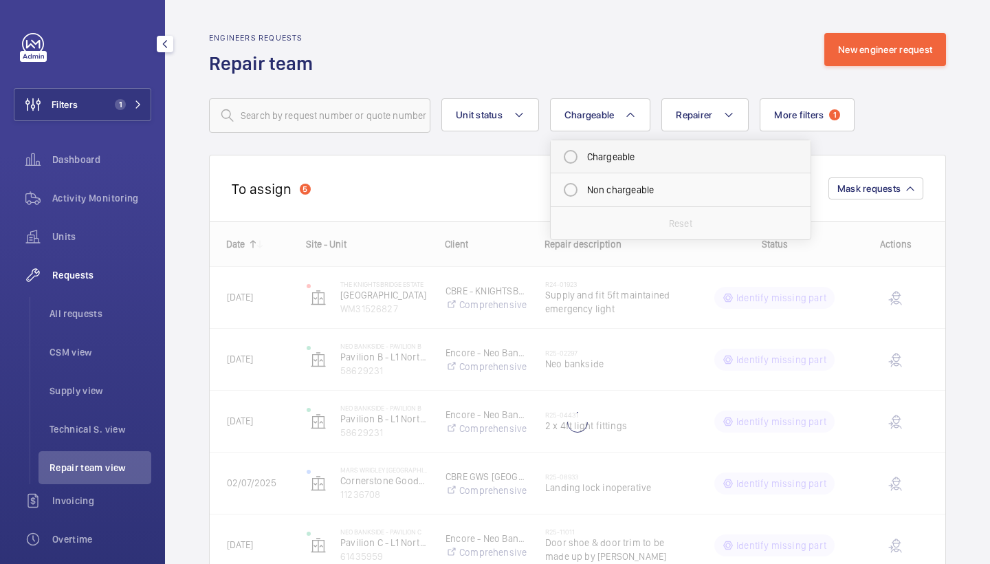
click at [597, 166] on mat-radio-button "Chargeable" at bounding box center [680, 156] width 247 height 27
radio input "true"
click at [611, 56] on div "Engineers requests Repair team New engineer request" at bounding box center [577, 54] width 737 height 43
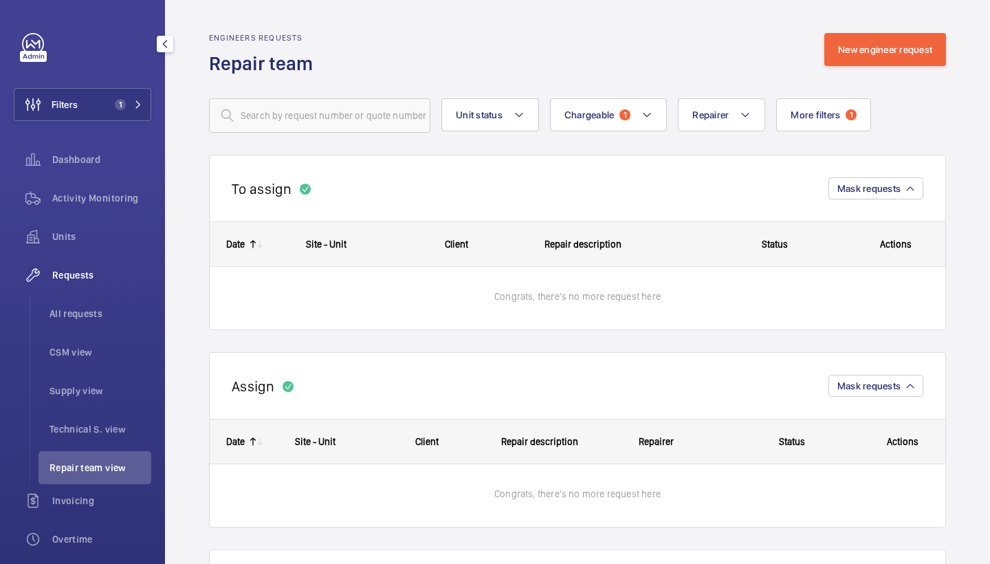
click at [821, 133] on wm-front-repair-requests-business-view "Engineers requests Repair team New engineer request Unit status Chargeable 1 Re…" at bounding box center [577, 378] width 737 height 691
click at [828, 120] on button "More filters 1" at bounding box center [823, 114] width 95 height 33
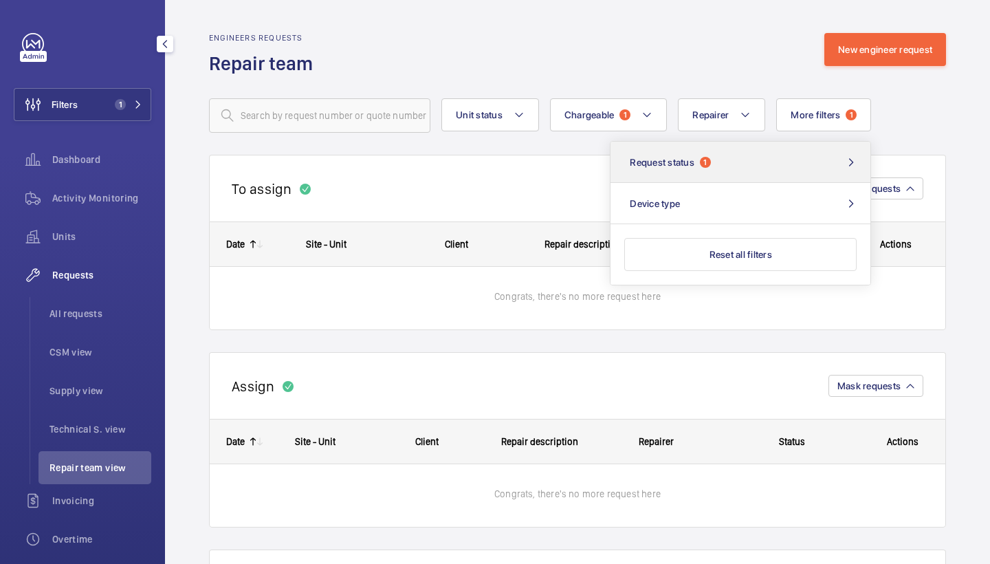
click at [786, 150] on button "Request status 1" at bounding box center [740, 162] width 260 height 41
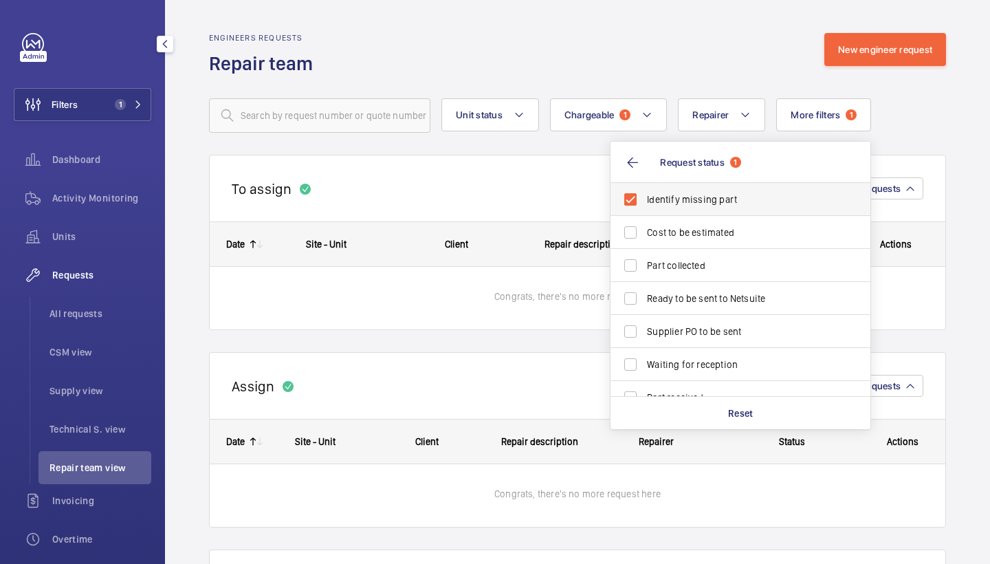
click at [732, 201] on span "Identify missing part" at bounding box center [741, 199] width 189 height 14
click at [644, 201] on input "Identify missing part" at bounding box center [629, 199] width 27 height 27
checkbox input "false"
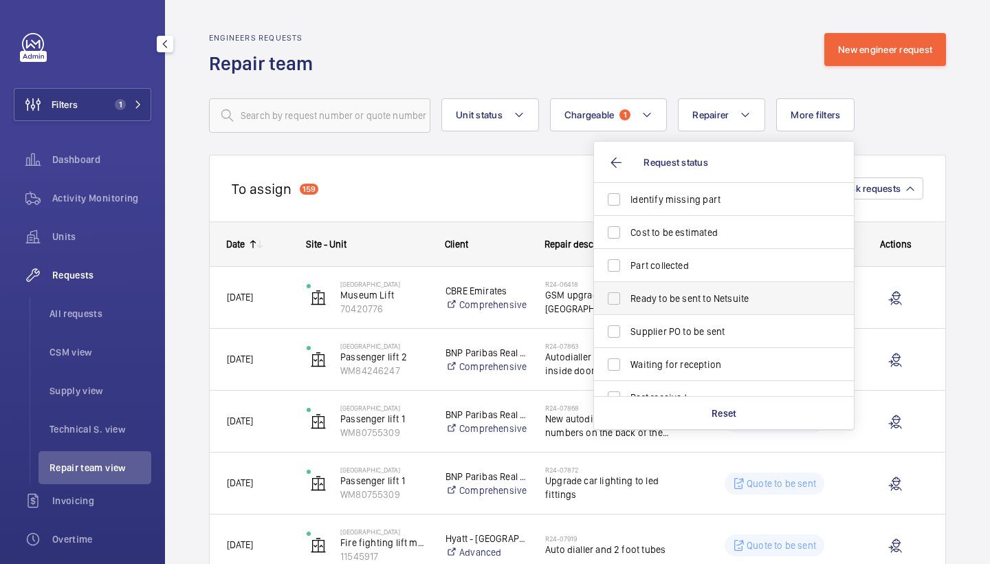
click at [722, 310] on label "Ready to be sent to Netsuite" at bounding box center [713, 298] width 239 height 33
click at [627, 310] on input "Ready to be sent to Netsuite" at bounding box center [613, 298] width 27 height 27
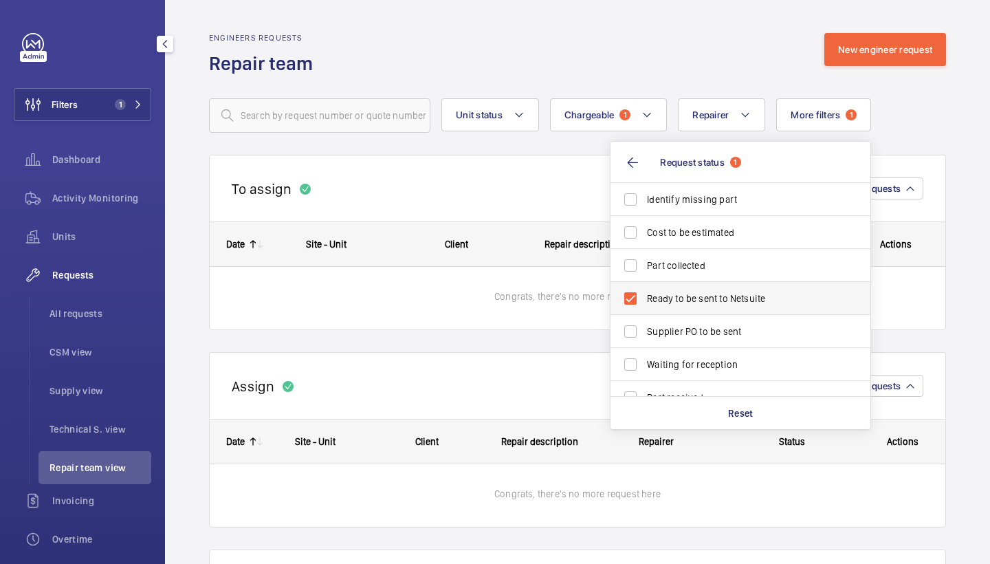
click at [695, 304] on span "Ready to be sent to Netsuite" at bounding box center [741, 298] width 189 height 14
click at [644, 304] on input "Ready to be sent to Netsuite" at bounding box center [629, 298] width 27 height 27
checkbox input "false"
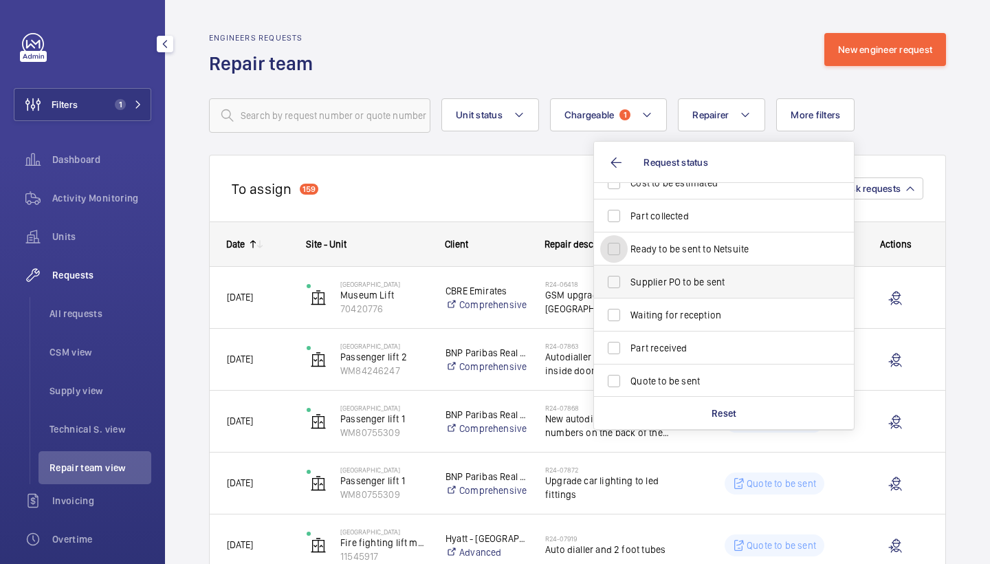
scroll to position [65, 0]
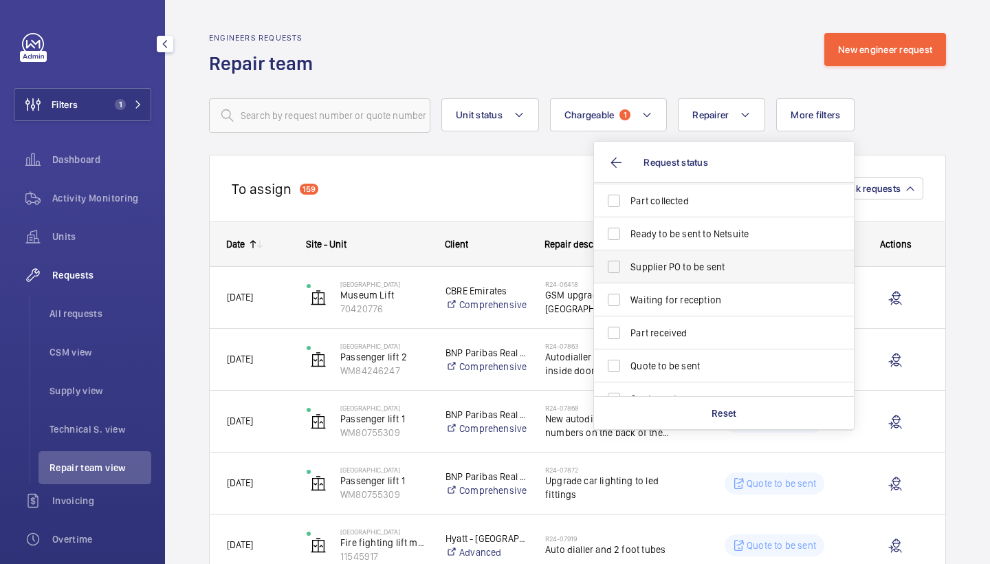
click at [711, 268] on span "Supplier PO to be sent" at bounding box center [724, 267] width 189 height 14
click at [627, 268] on input "Supplier PO to be sent" at bounding box center [613, 266] width 27 height 27
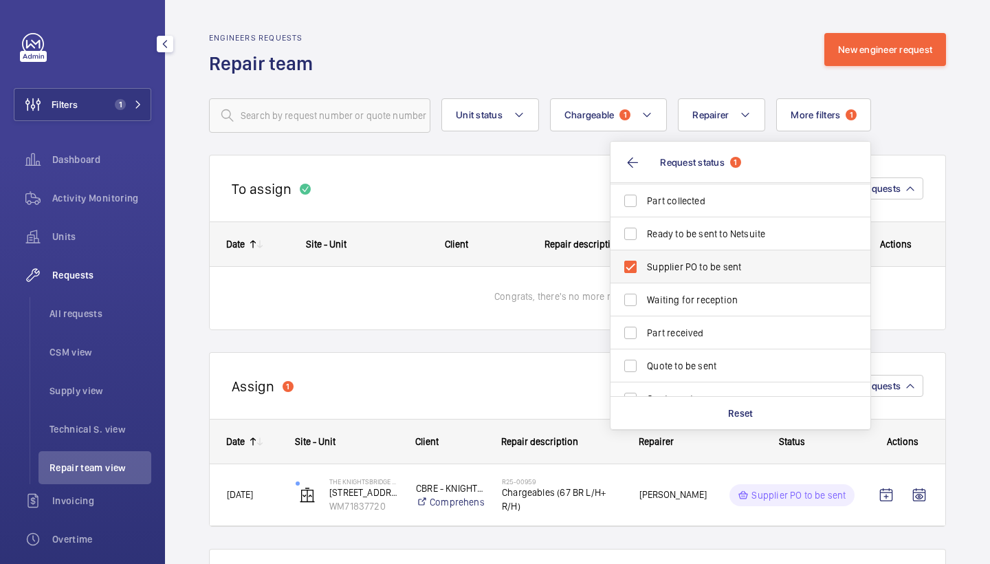
click at [711, 268] on span "Supplier PO to be sent" at bounding box center [741, 267] width 189 height 14
click at [644, 268] on input "Supplier PO to be sent" at bounding box center [629, 266] width 27 height 27
checkbox input "false"
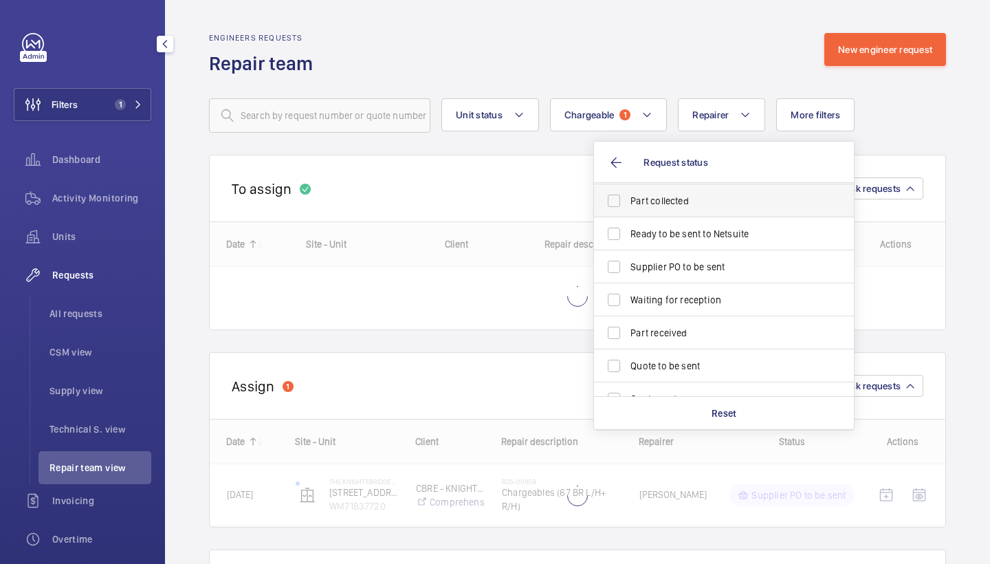
click at [712, 205] on span "Part collected" at bounding box center [724, 201] width 189 height 14
click at [627, 205] on input "Part collected" at bounding box center [613, 200] width 27 height 27
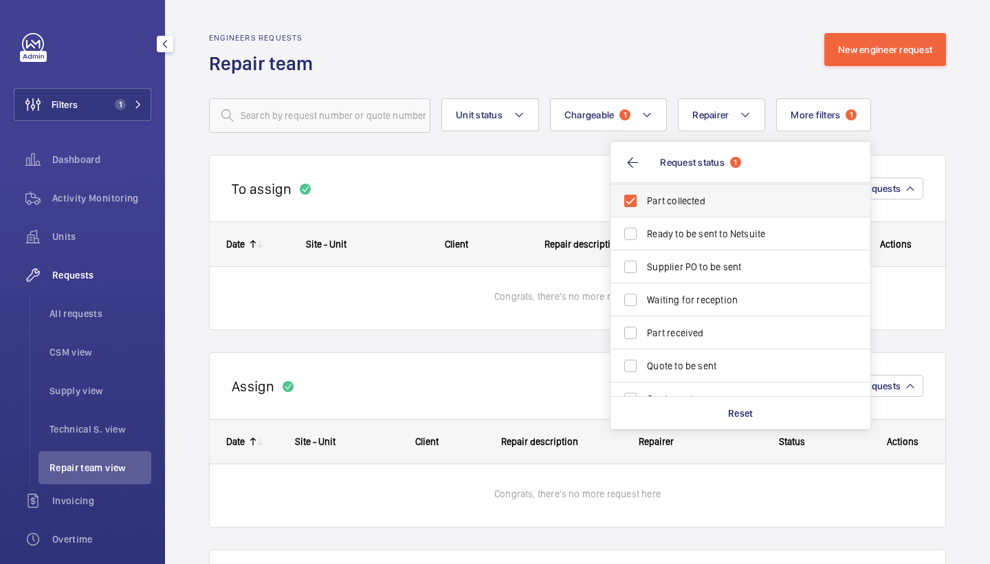
click at [712, 205] on span "Part collected" at bounding box center [741, 201] width 189 height 14
click at [644, 205] on input "Part collected" at bounding box center [629, 200] width 27 height 27
checkbox input "false"
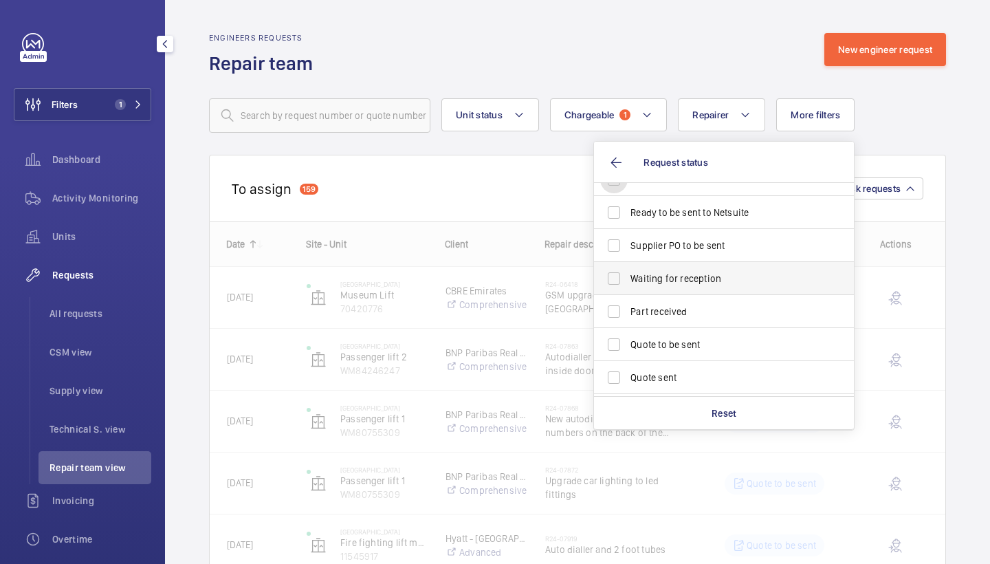
scroll to position [87, 0]
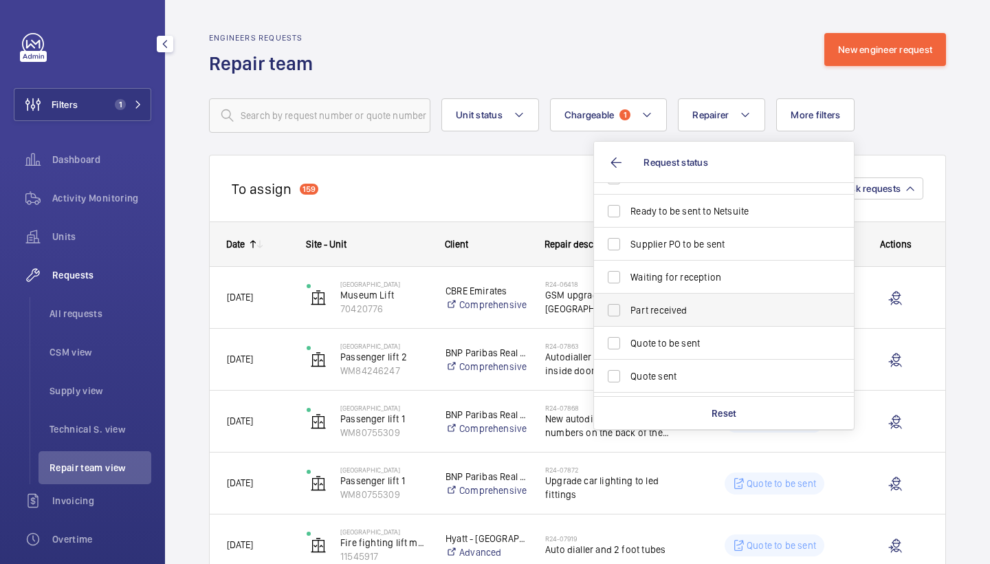
click at [734, 303] on span "Part received" at bounding box center [724, 310] width 189 height 14
click at [627, 303] on input "Part received" at bounding box center [613, 309] width 27 height 27
checkbox input "true"
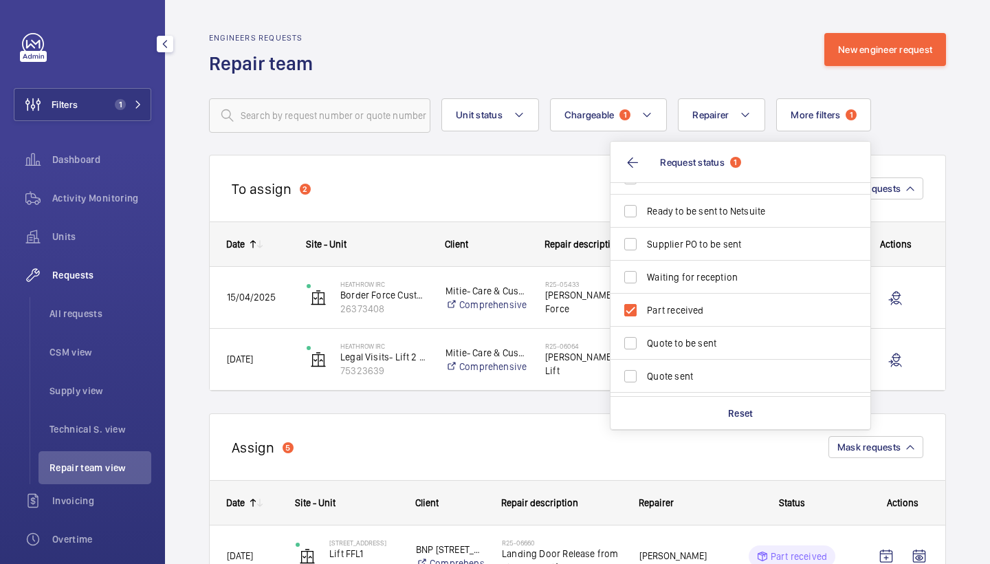
click at [681, 5] on wm-front-repair-requests-repair-team-view "Engineers requests Repair team New engineer request Unit status Chargeable 1 Re…" at bounding box center [577, 532] width 825 height 1065
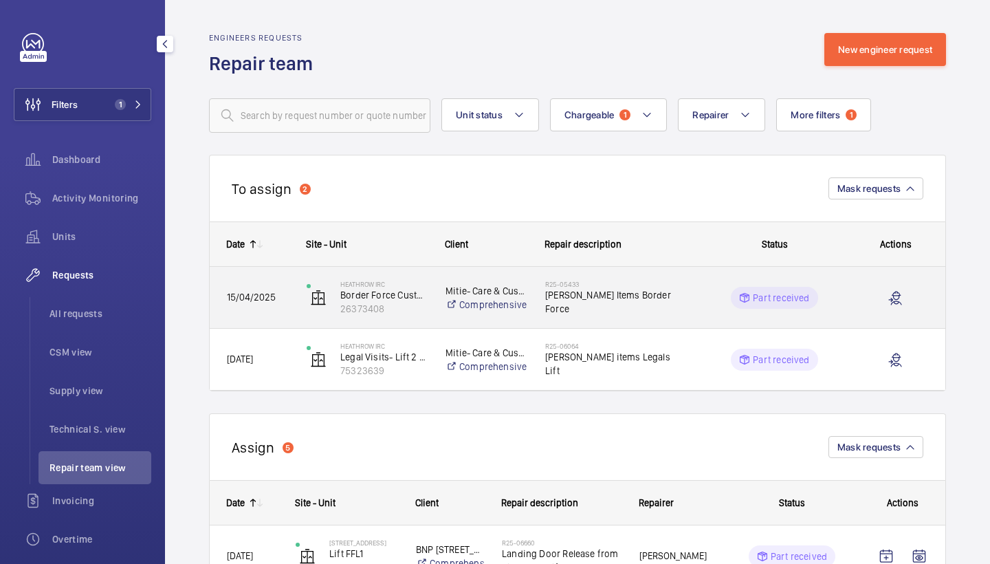
click at [629, 315] on div "R25-05433 [PERSON_NAME] Items Border Force" at bounding box center [615, 298] width 141 height 40
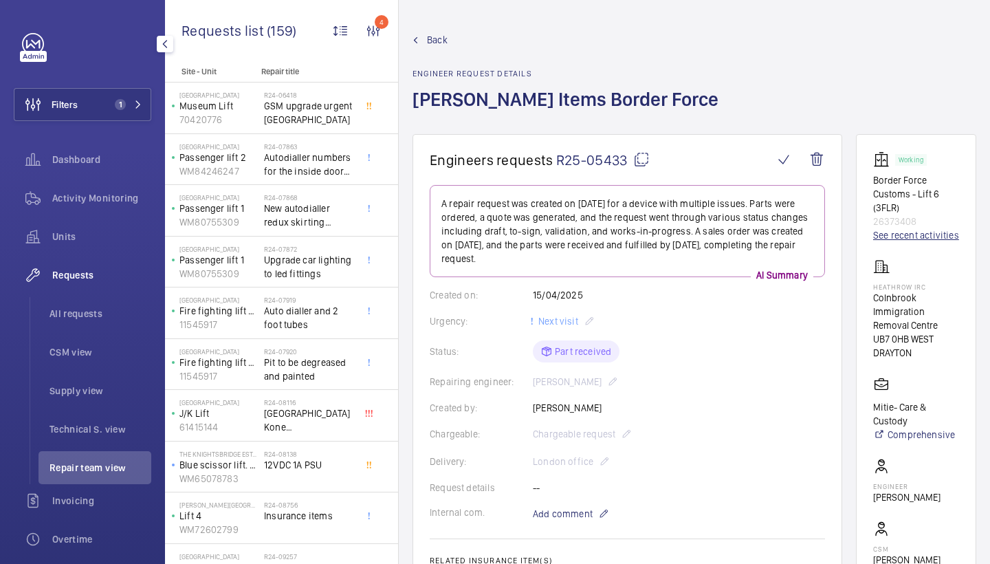
click at [885, 239] on link "See recent activities" at bounding box center [916, 235] width 86 height 14
click at [896, 242] on link "See recent activities" at bounding box center [916, 235] width 86 height 14
